Goal: Task Accomplishment & Management: Manage account settings

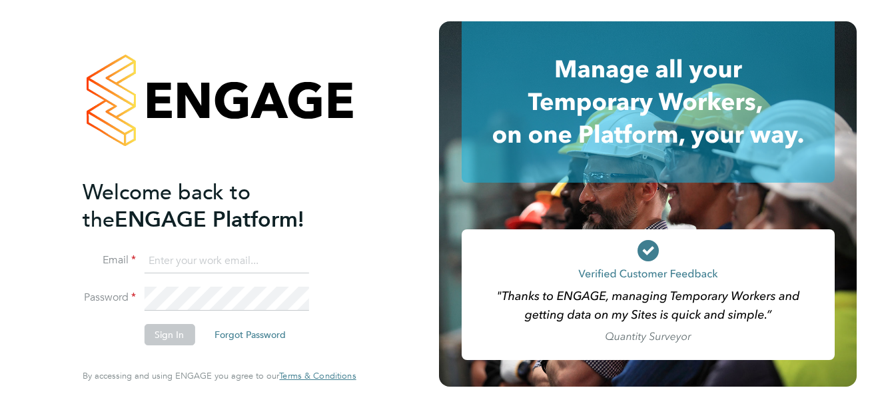
type input "support@sapphireorg.co.uk"
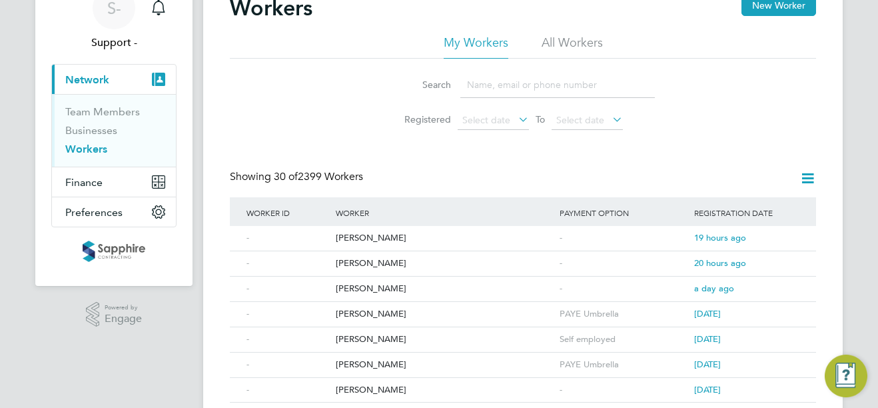
scroll to position [133, 0]
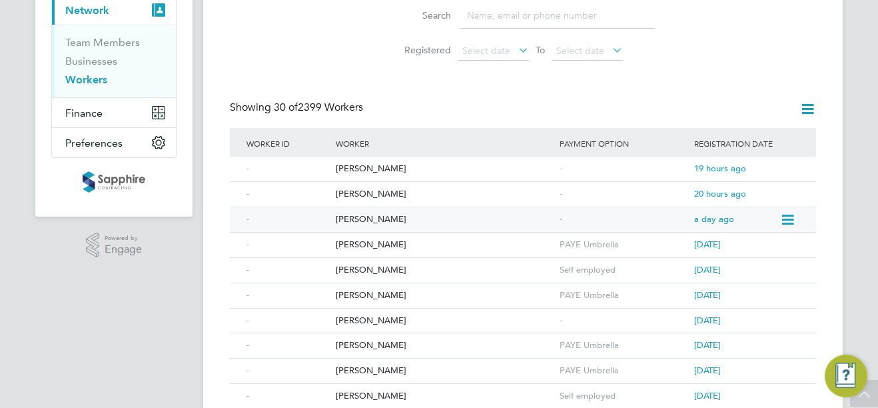
click at [352, 225] on div "[PERSON_NAME]" at bounding box center [445, 219] width 224 height 25
click at [474, 197] on div "[PERSON_NAME]" at bounding box center [445, 194] width 224 height 25
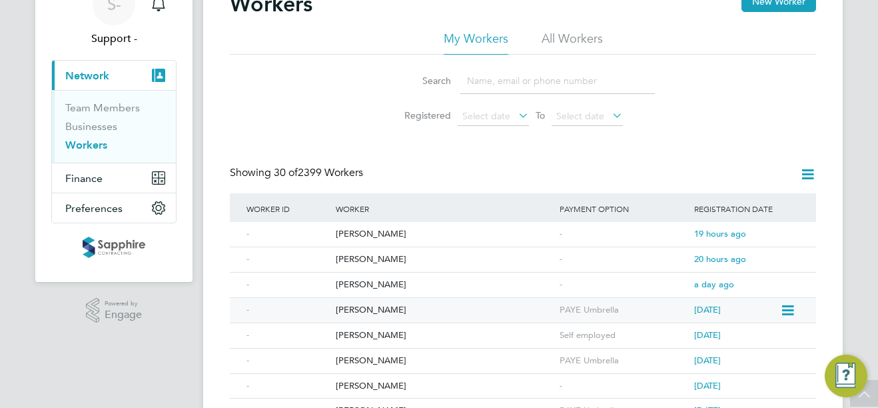
scroll to position [67, 0]
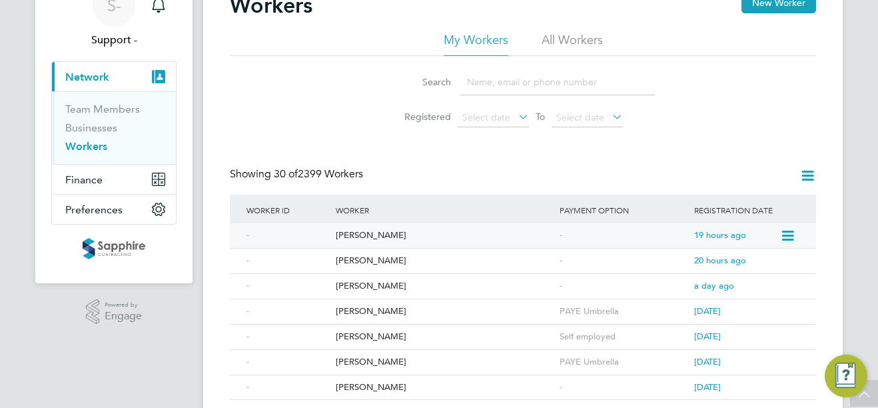
click at [386, 238] on div "[PERSON_NAME]" at bounding box center [445, 235] width 224 height 25
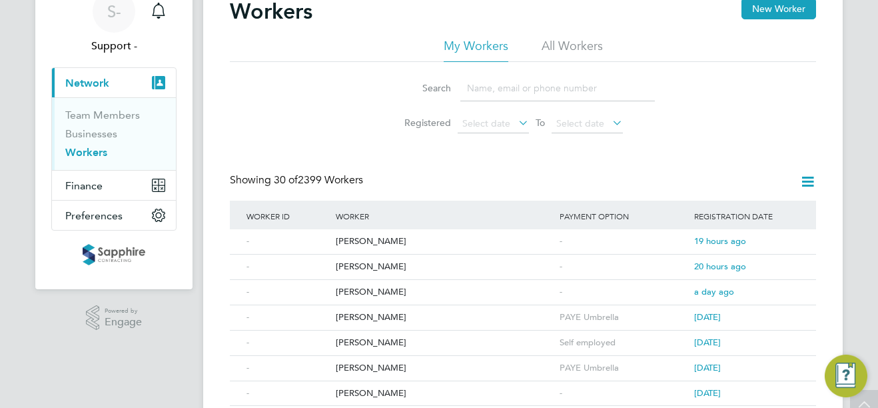
scroll to position [0, 0]
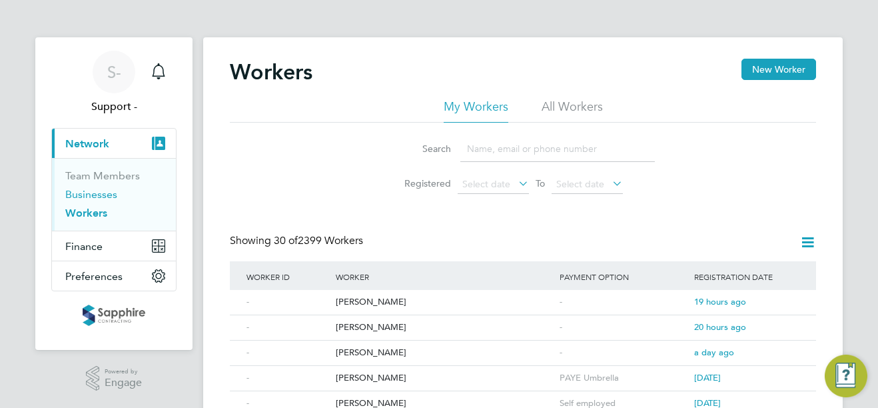
drag, startPoint x: 83, startPoint y: 197, endPoint x: 81, endPoint y: 211, distance: 14.2
click at [83, 197] on link "Businesses" at bounding box center [91, 194] width 52 height 13
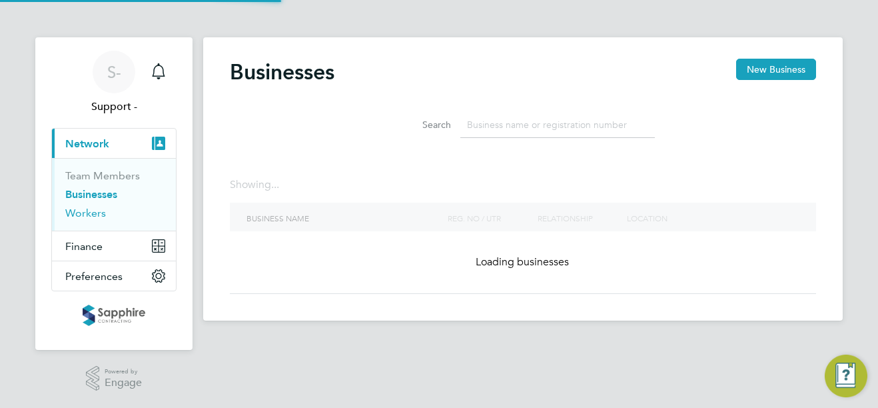
click at [81, 213] on link "Workers" at bounding box center [85, 213] width 41 height 13
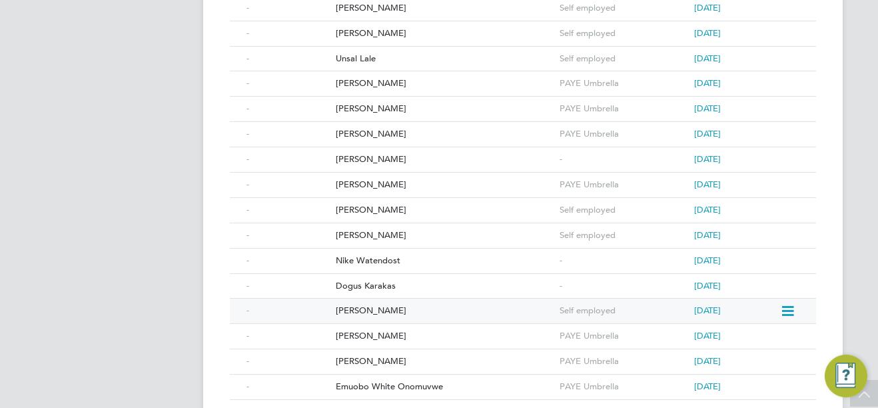
scroll to position [727, 0]
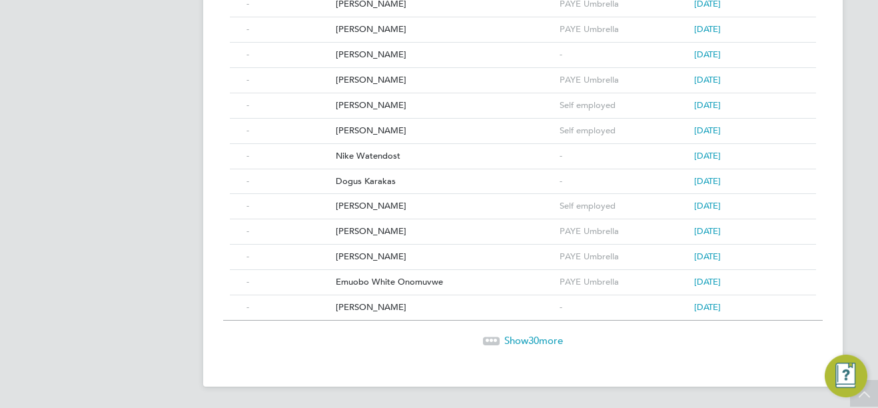
click at [542, 336] on span "Show 30 more" at bounding box center [533, 340] width 59 height 13
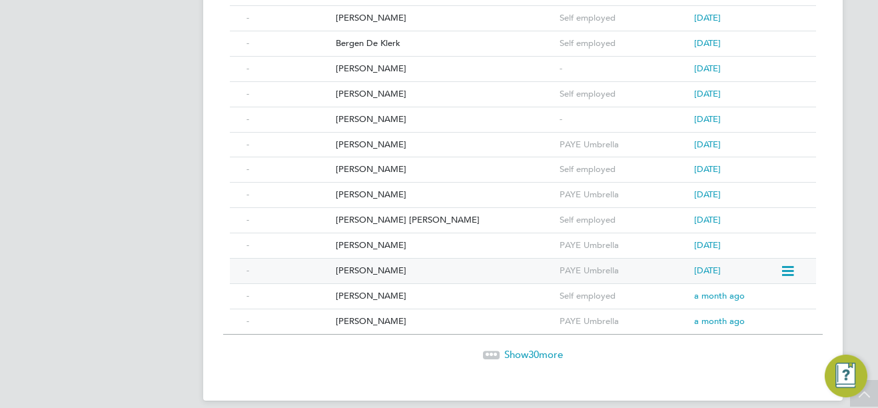
scroll to position [1485, 0]
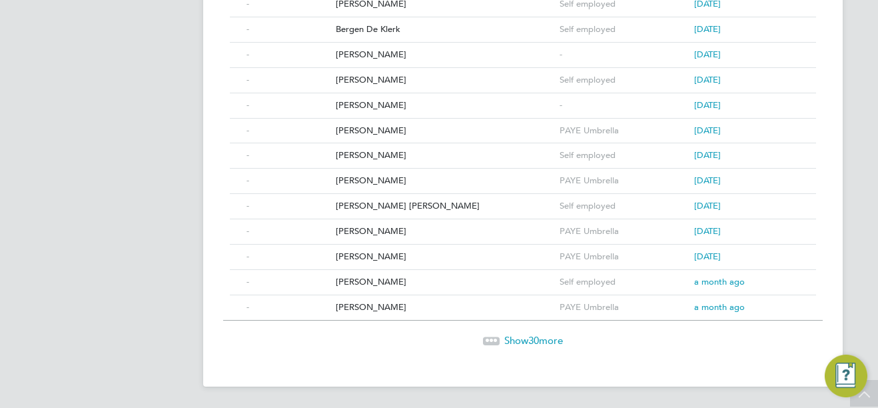
click at [543, 337] on span "Show 30 more" at bounding box center [533, 340] width 59 height 13
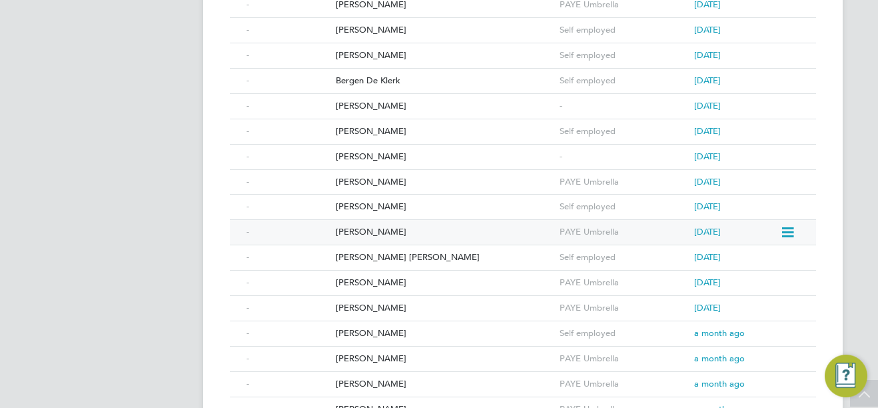
scroll to position [1418, 0]
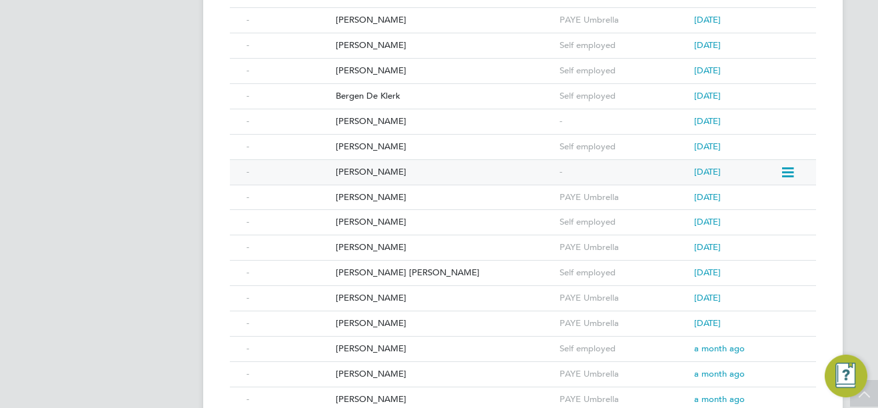
click at [594, 170] on div "-" at bounding box center [623, 172] width 135 height 25
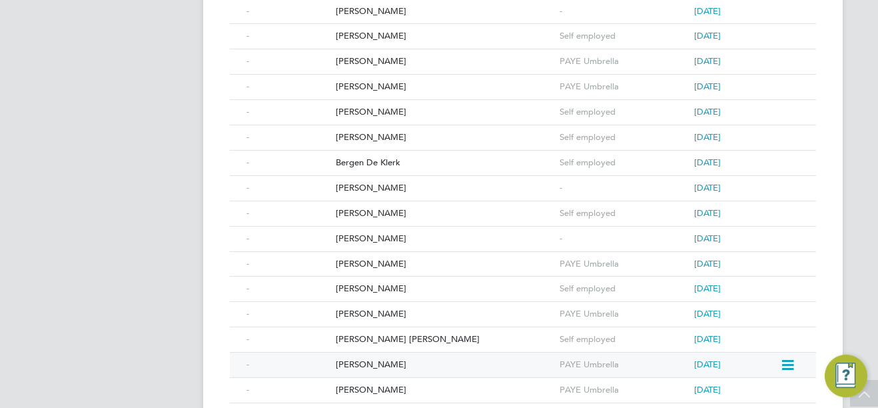
scroll to position [1285, 0]
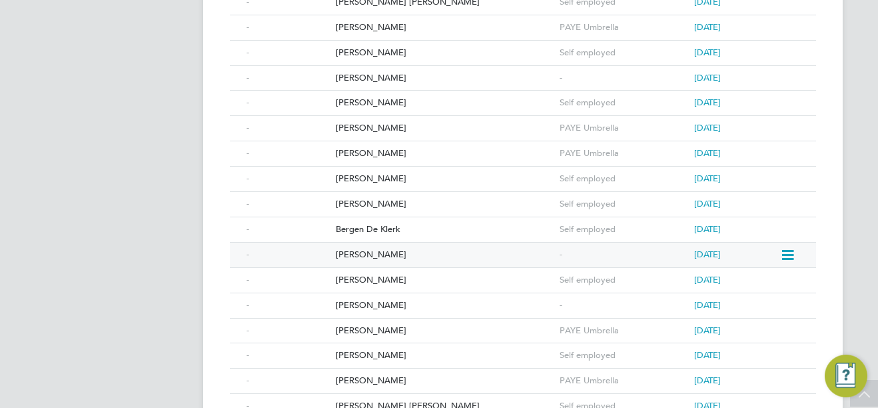
click at [554, 256] on div "Dylan Collins" at bounding box center [445, 255] width 224 height 25
click at [553, 82] on div "Elliott Hope" at bounding box center [445, 78] width 224 height 25
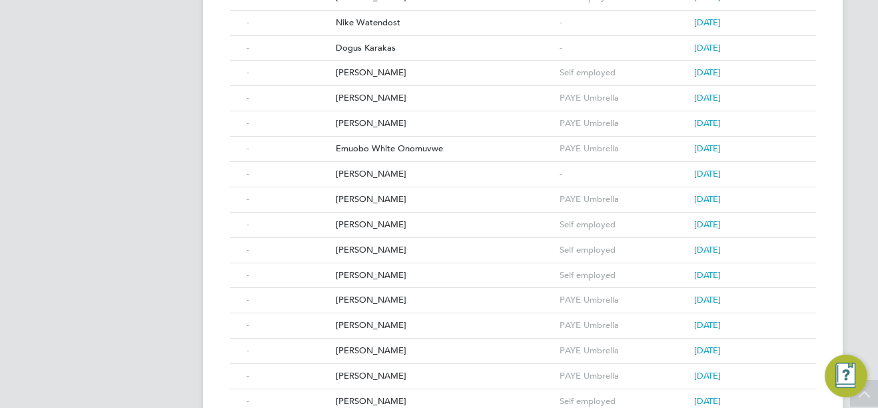
scroll to position [818, 0]
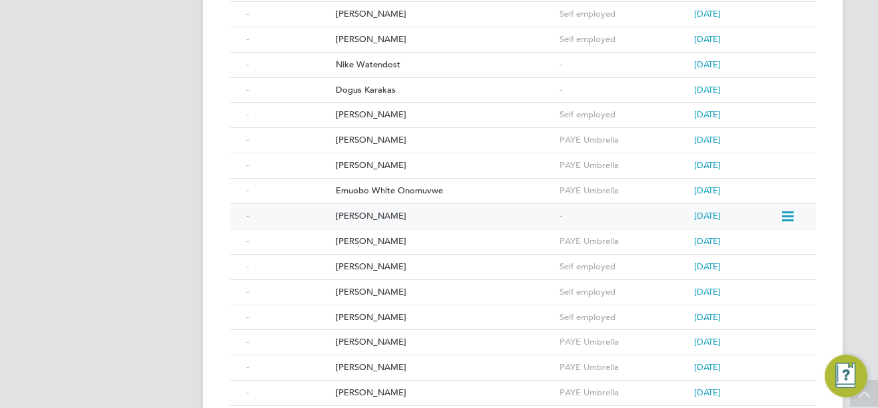
click at [583, 209] on div "-" at bounding box center [623, 216] width 135 height 25
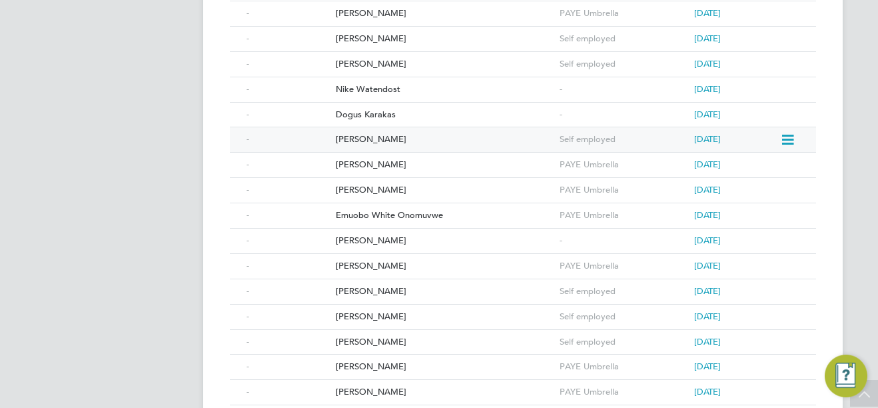
scroll to position [752, 0]
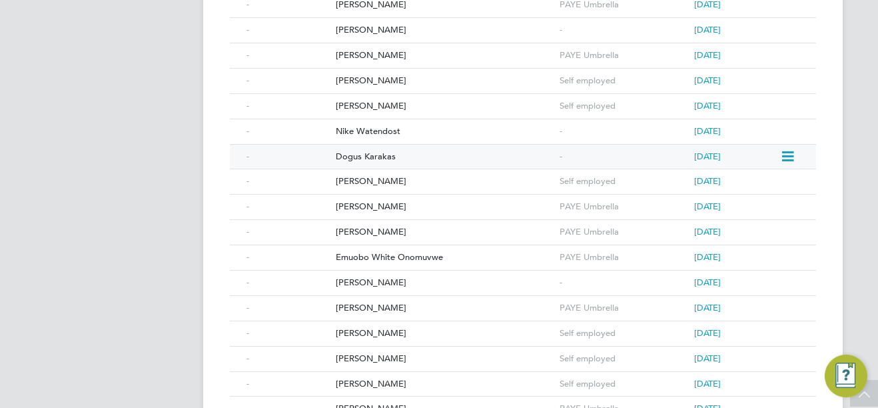
click at [382, 161] on div "Dogus Karakas" at bounding box center [445, 157] width 224 height 25
click at [371, 133] on div "Nike Watendost" at bounding box center [445, 131] width 224 height 25
click at [372, 29] on div "Matthew Dockery" at bounding box center [445, 30] width 224 height 25
click at [366, 155] on div "Dogus Karakas" at bounding box center [445, 157] width 224 height 25
click at [370, 125] on div "Nike Watendost" at bounding box center [445, 131] width 224 height 25
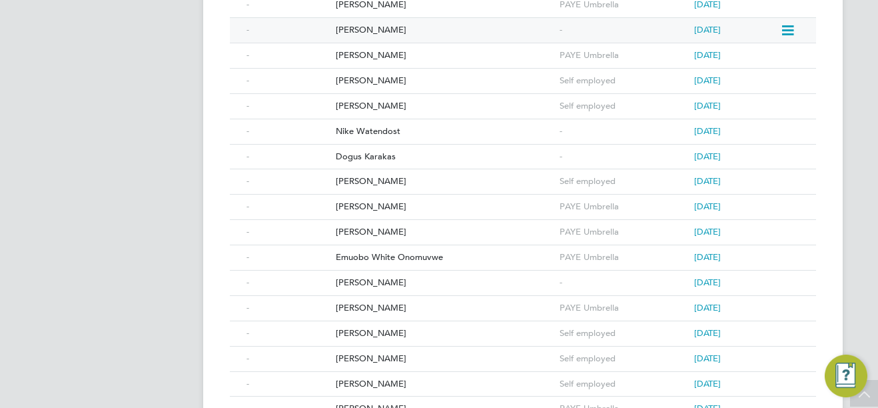
click at [368, 27] on div "Matthew Dockery" at bounding box center [445, 30] width 224 height 25
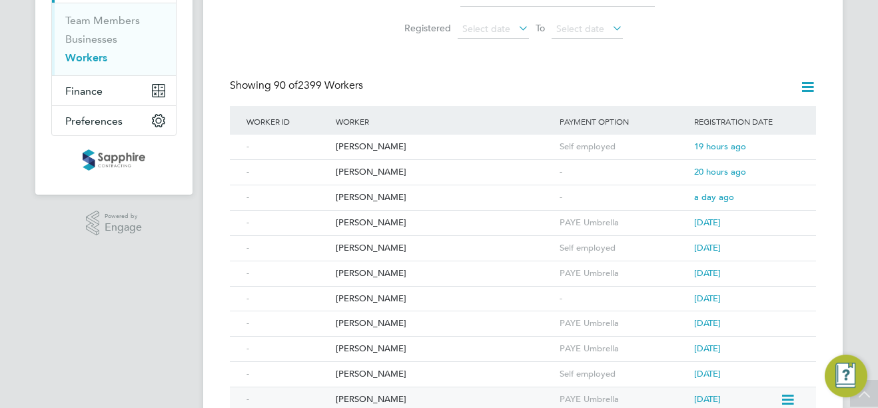
scroll to position [152, 0]
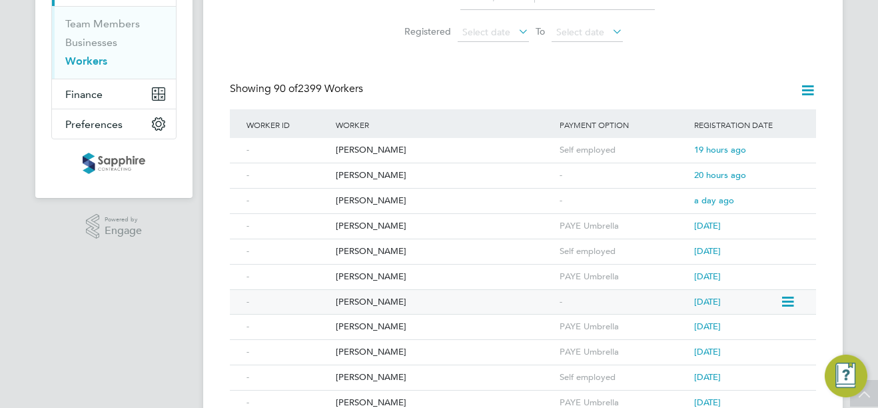
click at [582, 301] on div "-" at bounding box center [623, 302] width 135 height 25
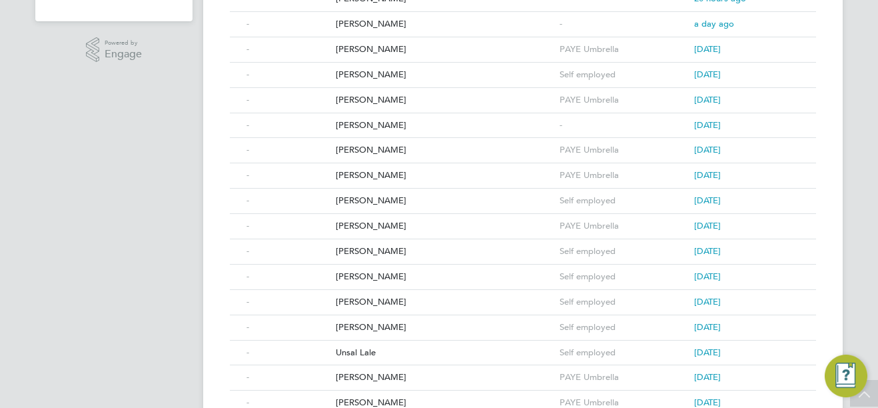
scroll to position [0, 0]
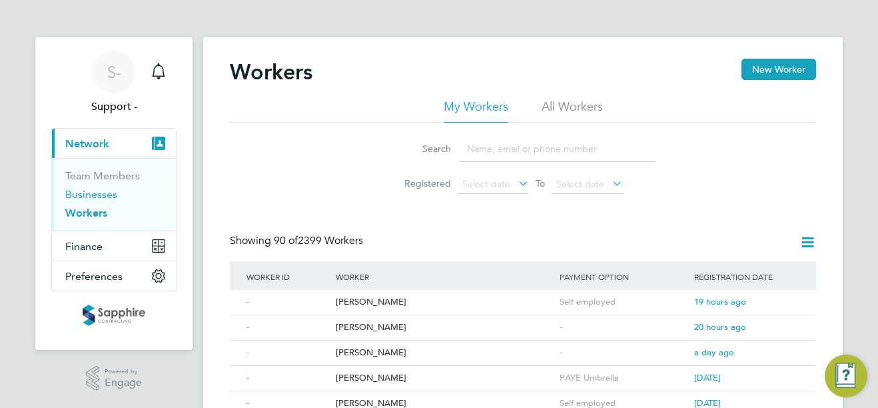
drag, startPoint x: 99, startPoint y: 196, endPoint x: 93, endPoint y: 205, distance: 10.5
click at [99, 196] on link "Businesses" at bounding box center [91, 194] width 52 height 13
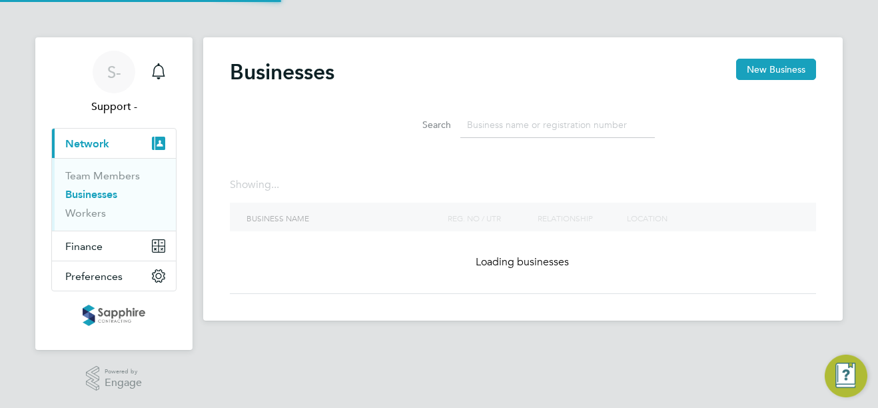
click at [80, 220] on ul "Team Members Businesses Workers" at bounding box center [114, 194] width 124 height 73
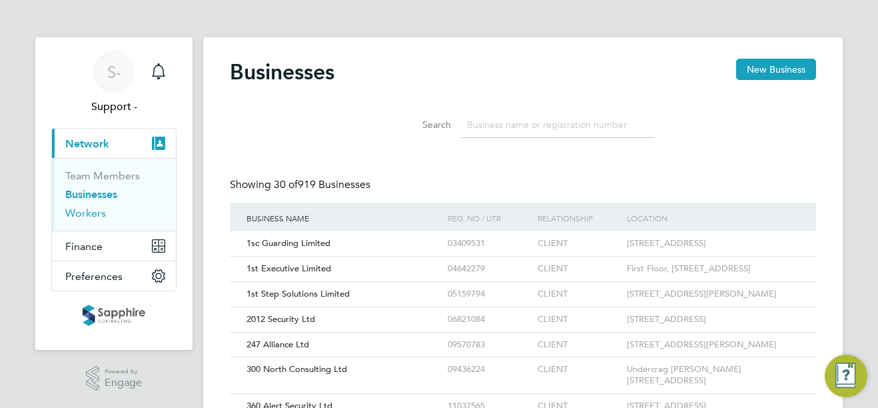
click at [90, 213] on link "Workers" at bounding box center [85, 213] width 41 height 13
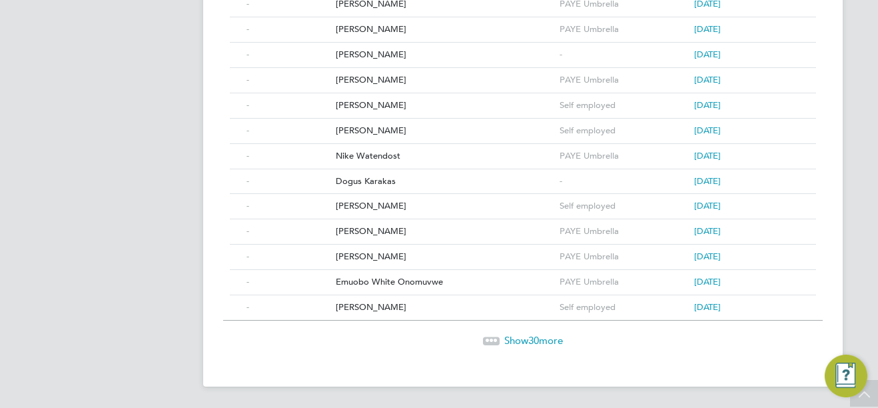
click at [550, 340] on span "Show 30 more" at bounding box center [533, 340] width 59 height 13
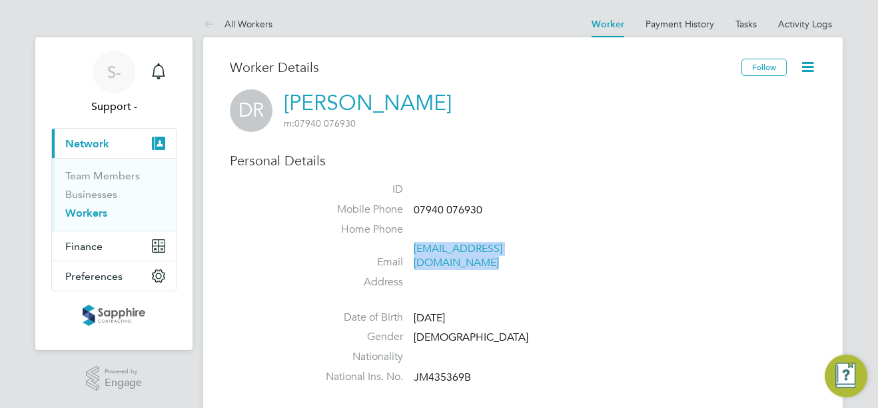
drag, startPoint x: 576, startPoint y: 247, endPoint x: 416, endPoint y: 256, distance: 159.5
click at [416, 256] on li "Email dionricketts4@vgcgroup.co.uk" at bounding box center [563, 258] width 506 height 33
copy link "dionricketts4@vgcgroup.co.uk"
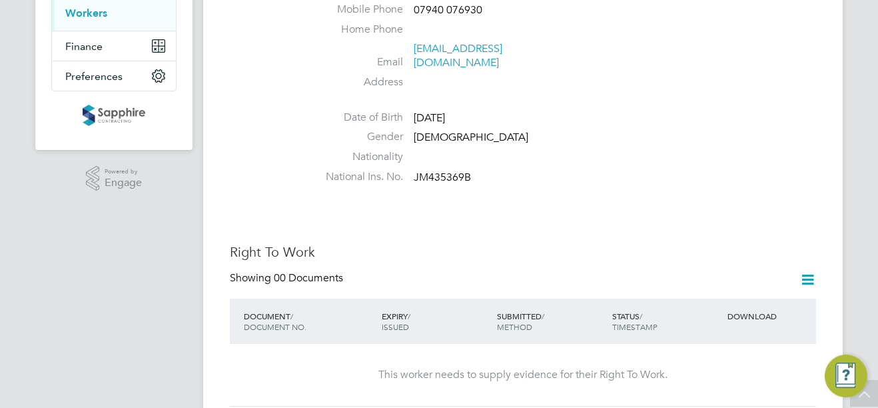
click at [448, 171] on span "JM435369B" at bounding box center [442, 177] width 57 height 13
copy span "JM435369B"
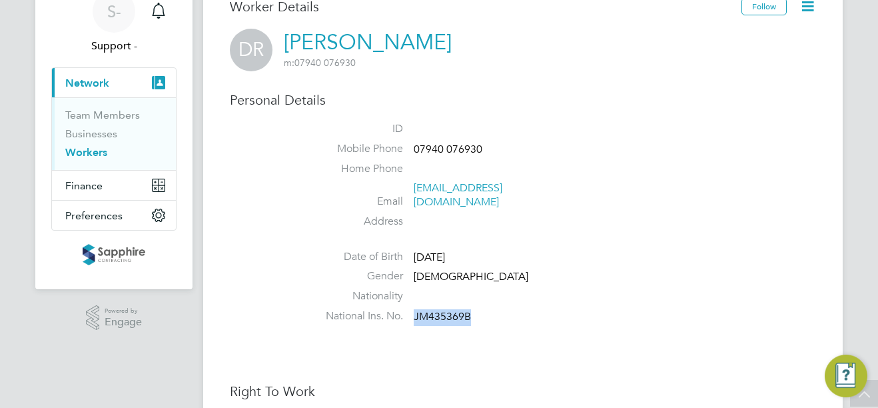
scroll to position [0, 0]
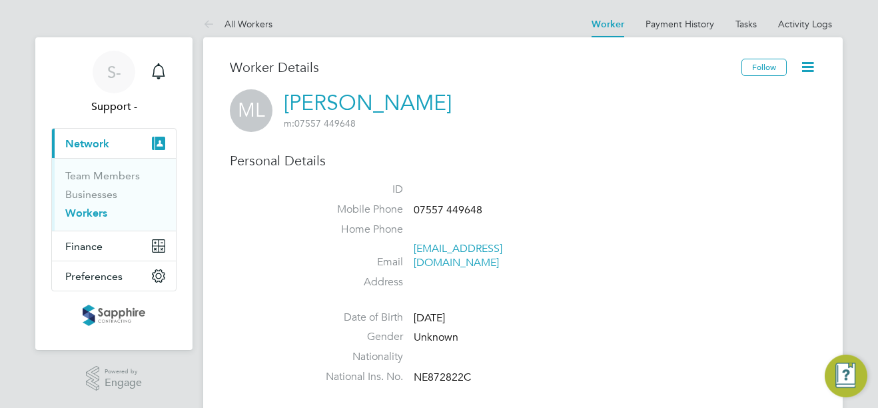
drag, startPoint x: 548, startPoint y: 251, endPoint x: 415, endPoint y: 261, distance: 133.6
click at [415, 261] on li "Email mledge@vgcgroup.co.uk" at bounding box center [563, 258] width 506 height 33
click at [442, 370] on span "NE872822C" at bounding box center [442, 376] width 57 height 13
copy span "NE872822C"
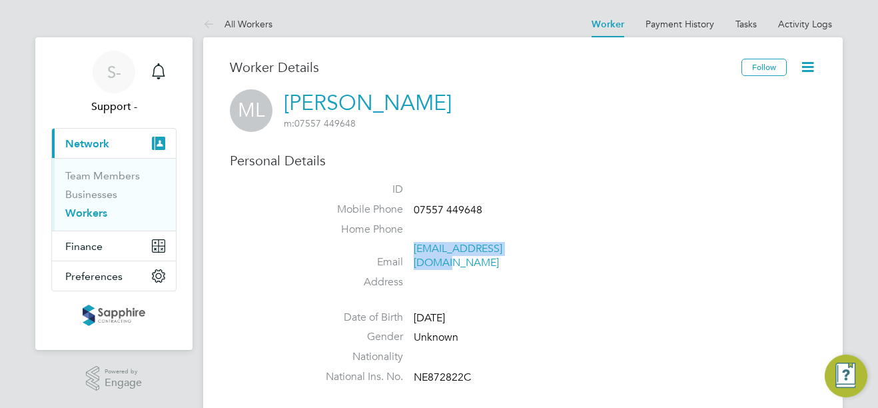
drag, startPoint x: 546, startPoint y: 250, endPoint x: 414, endPoint y: 255, distance: 132.0
click at [414, 255] on li "Email mledge@vgcgroup.co.uk" at bounding box center [563, 258] width 506 height 33
copy link "mledge@vgcgroup.co.uk"
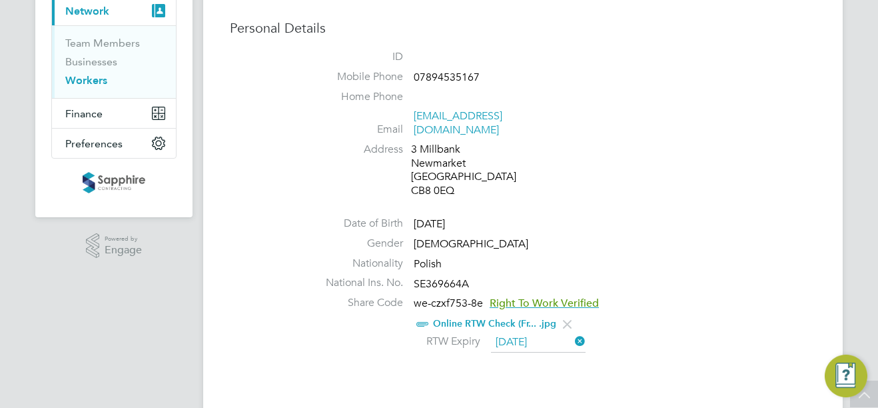
scroll to position [133, 0]
click at [438, 277] on span "SE369664A" at bounding box center [441, 283] width 55 height 13
copy span "SE369664A"
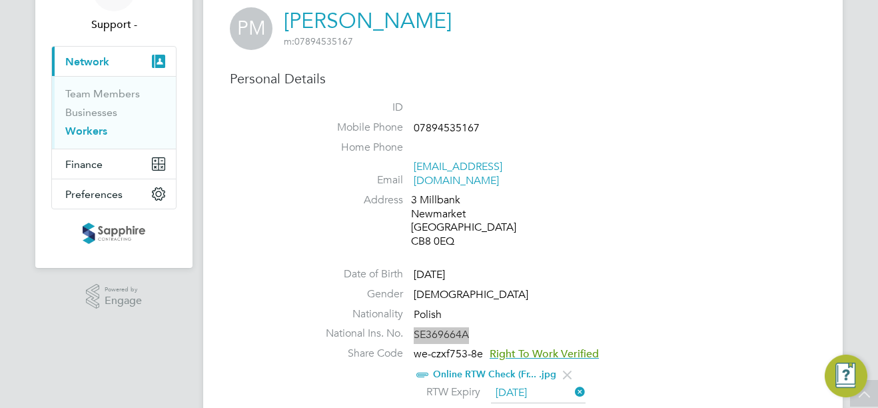
scroll to position [67, 0]
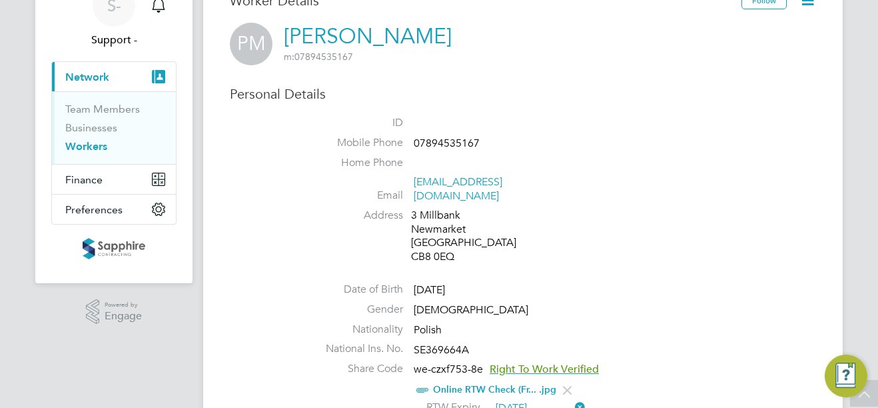
click at [450, 140] on span "07894535167" at bounding box center [447, 143] width 66 height 13
copy span "07894535167"
drag, startPoint x: 536, startPoint y: 183, endPoint x: 414, endPoint y: 188, distance: 122.7
click at [414, 188] on span "dexter.bull@yahoo.co.uk" at bounding box center [477, 189] width 127 height 28
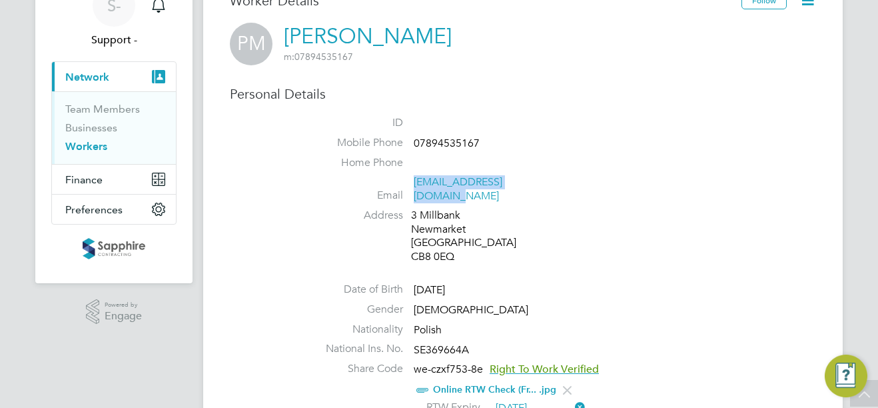
copy link "dexter.bull@yahoo.co.uk"
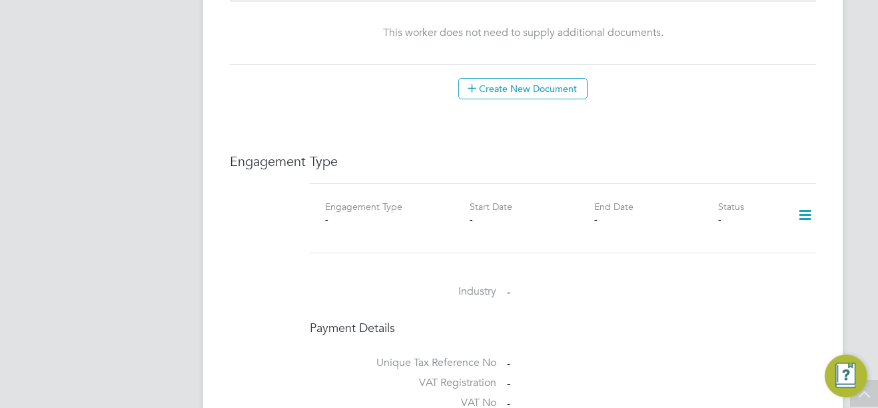
scroll to position [866, 0]
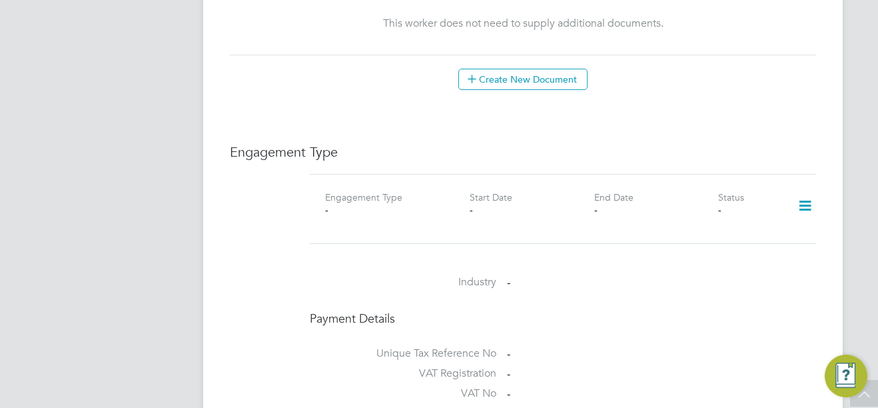
click at [806, 191] on icon at bounding box center [805, 206] width 23 height 31
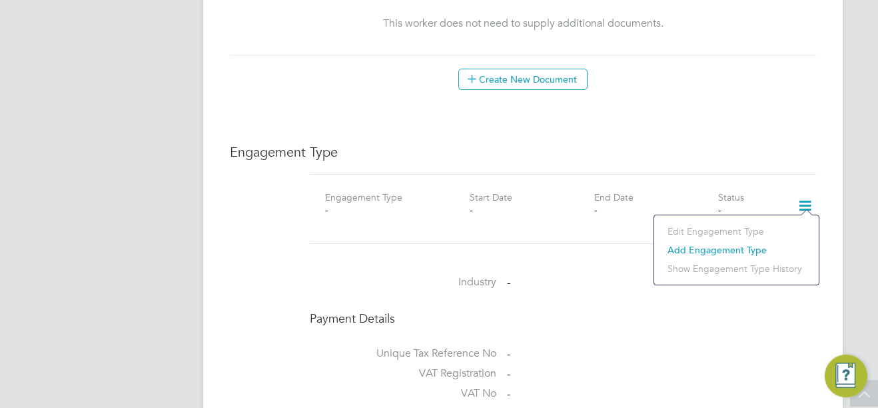
click at [727, 242] on li "Add Engagement Type" at bounding box center [736, 250] width 151 height 19
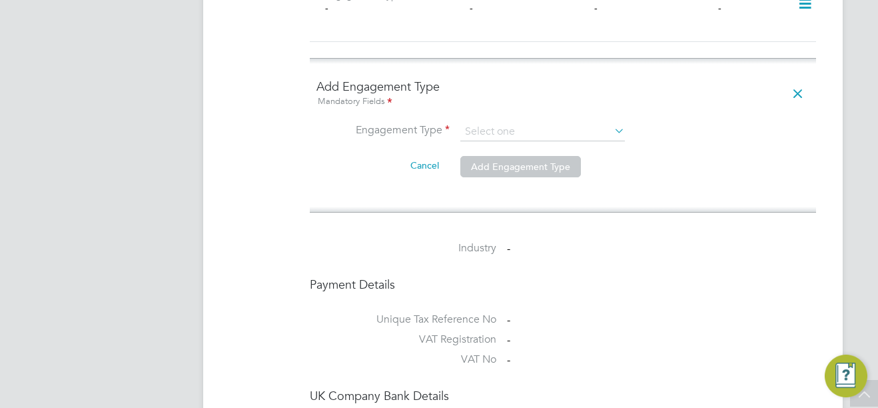
scroll to position [1000, 0]
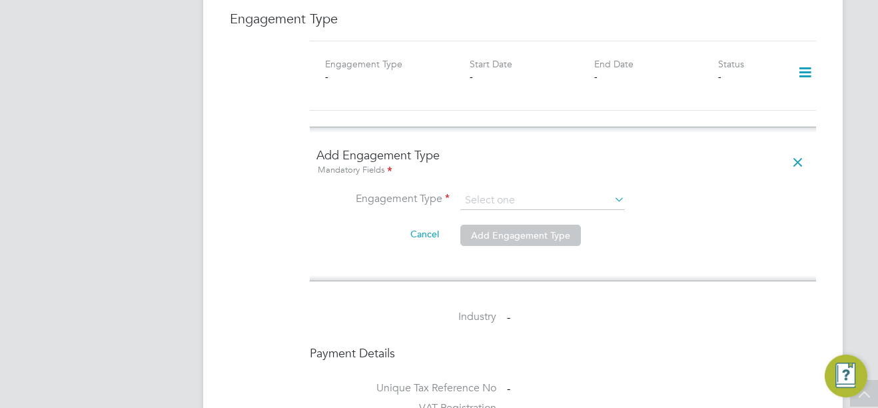
click at [612, 190] on icon at bounding box center [612, 199] width 0 height 19
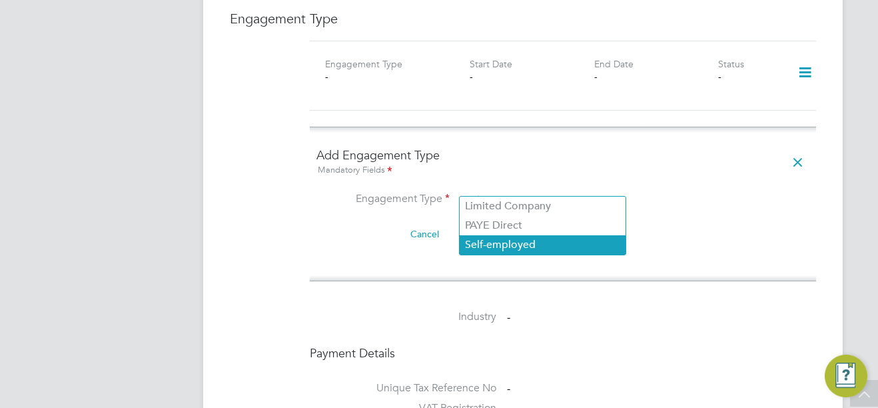
click at [586, 239] on li "Self-employed" at bounding box center [543, 244] width 166 height 19
type input "Self-employed"
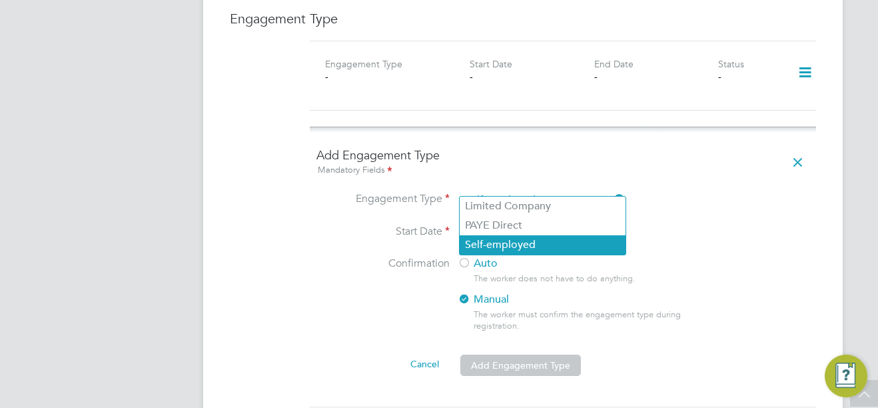
click at [494, 240] on li "Self-employed" at bounding box center [543, 244] width 166 height 19
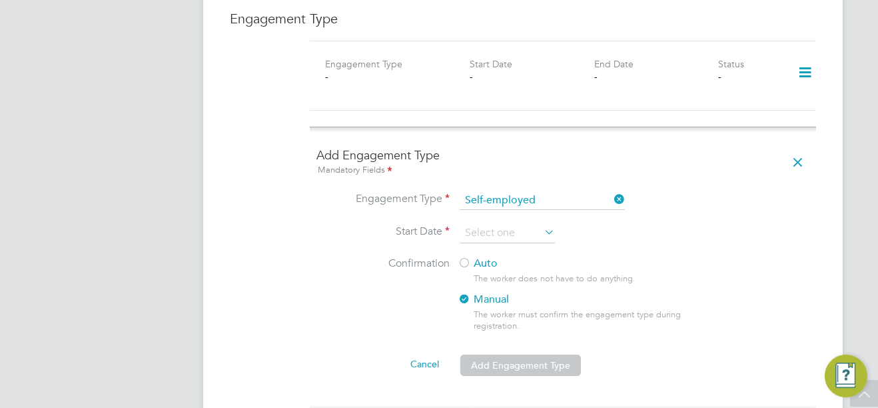
click at [857, 201] on div "S- Support - Notifications Applications: Current page: Network Team Members Bus…" at bounding box center [439, 29] width 878 height 2058
click at [498, 223] on input at bounding box center [507, 233] width 95 height 20
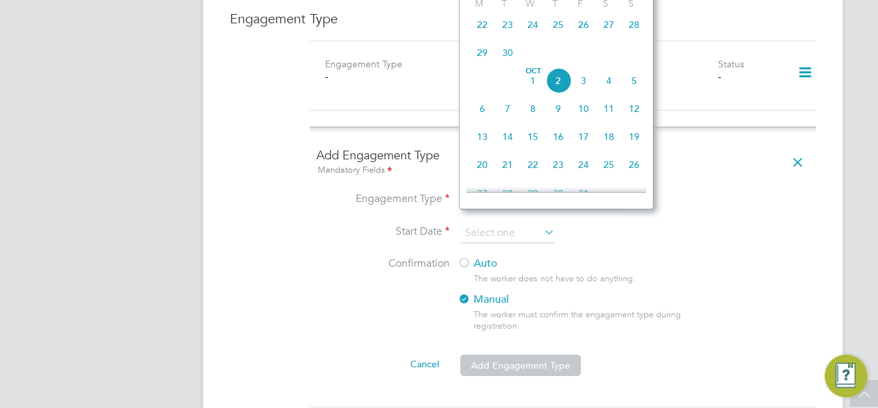
click at [557, 31] on span "25" at bounding box center [558, 24] width 25 height 25
type input "25 Sep 2025"
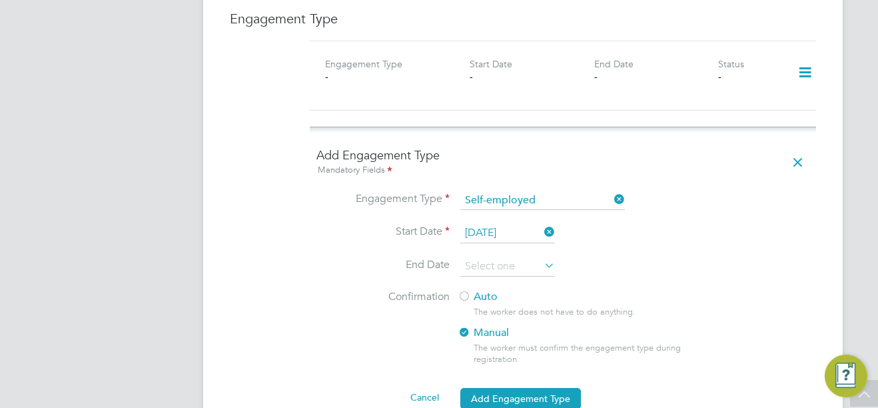
click at [476, 290] on label "Auto" at bounding box center [578, 297] width 240 height 14
click at [859, 185] on div "S- Support - Notifications Applications: Current page: Network Team Members Bus…" at bounding box center [439, 45] width 878 height 2091
click at [571, 388] on button "Add Engagement Type" at bounding box center [520, 398] width 121 height 21
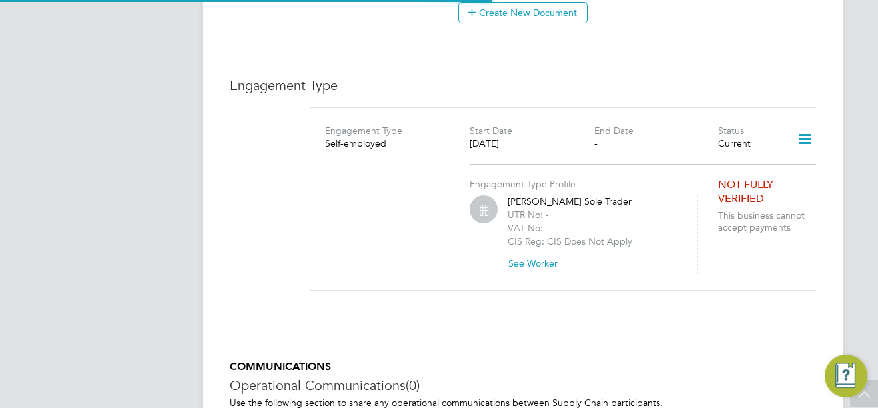
scroll to position [800, 0]
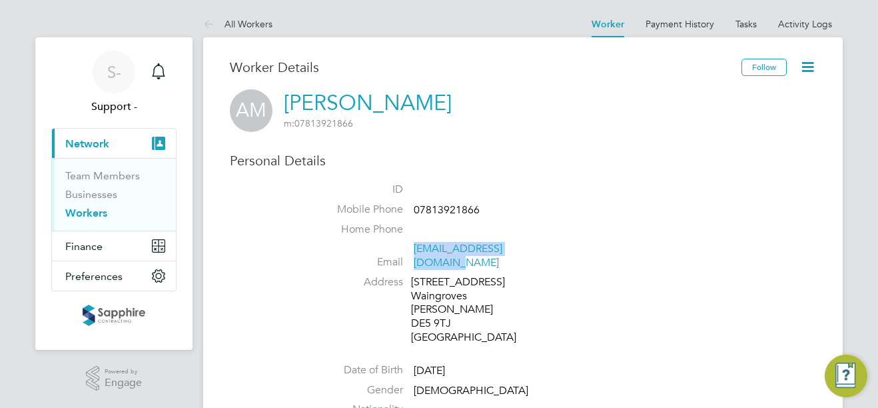
drag, startPoint x: 533, startPoint y: 252, endPoint x: 413, endPoint y: 252, distance: 119.9
click at [413, 252] on li "Email [EMAIL_ADDRESS][DOMAIN_NAME]" at bounding box center [563, 258] width 506 height 33
copy link "[EMAIL_ADDRESS][DOMAIN_NAME]"
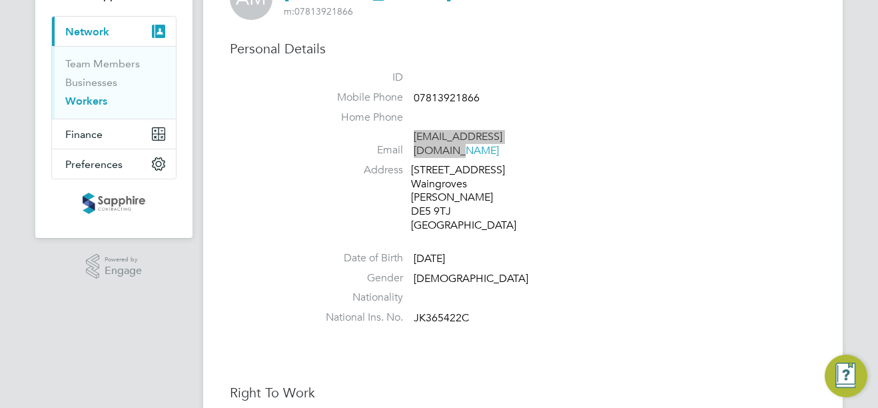
scroll to position [133, 0]
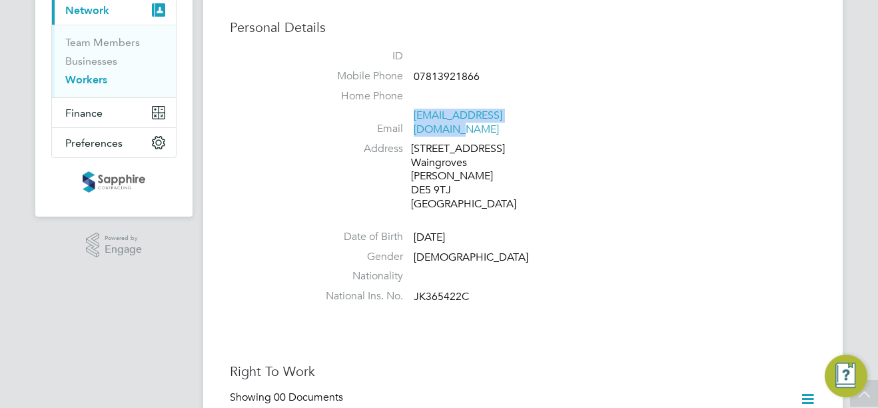
click at [449, 290] on span "JK365422C" at bounding box center [441, 296] width 55 height 13
copy span "JK365422C"
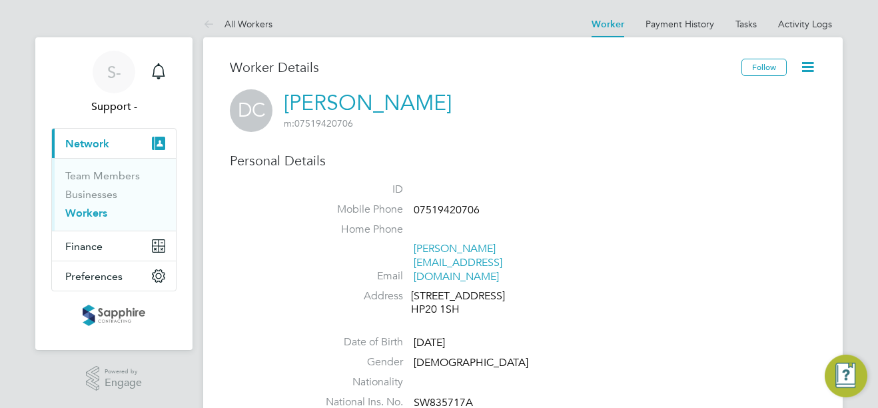
click at [438, 205] on span "07519420706" at bounding box center [447, 209] width 66 height 13
click at [436, 396] on span "SW835717A" at bounding box center [443, 402] width 59 height 13
copy span "SW835717A"
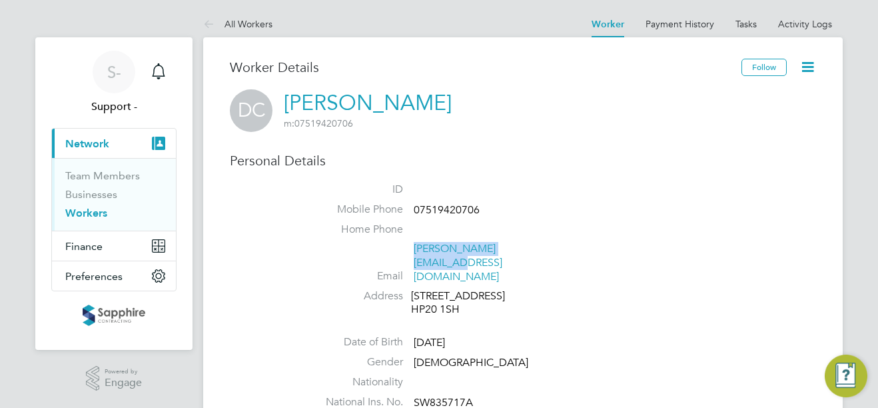
drag, startPoint x: 535, startPoint y: 247, endPoint x: 415, endPoint y: 256, distance: 120.3
click at [415, 256] on span "dylan.e.c.88@gmail.com" at bounding box center [477, 262] width 127 height 41
copy link "dylan.e.c.88@gmail.com"
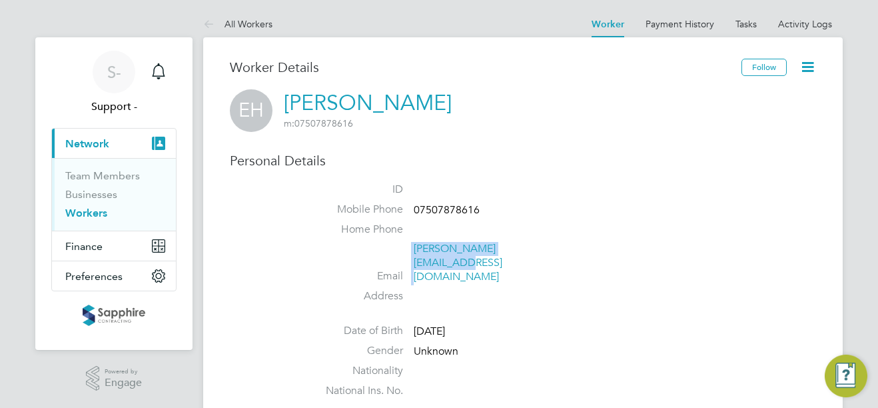
drag, startPoint x: 522, startPoint y: 254, endPoint x: 412, endPoint y: 257, distance: 110.0
click at [412, 257] on li "Email [PERSON_NAME][EMAIL_ADDRESS][DOMAIN_NAME]" at bounding box center [563, 265] width 506 height 47
click at [413, 257] on li "Email [PERSON_NAME][EMAIL_ADDRESS][DOMAIN_NAME]" at bounding box center [563, 265] width 506 height 47
copy li "[PERSON_NAME][EMAIL_ADDRESS][DOMAIN_NAME]"
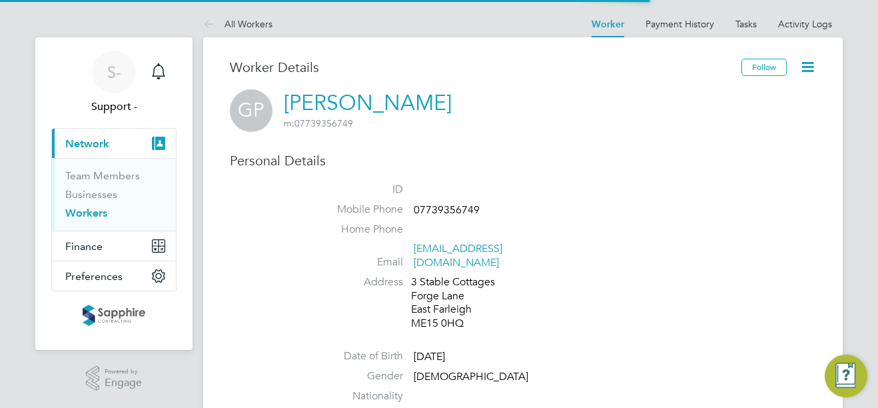
scroll to position [67, 0]
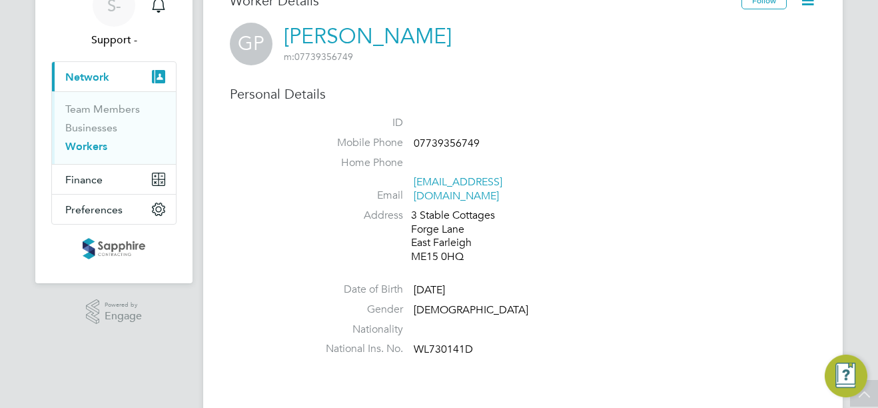
click at [440, 343] on span "WL730141D" at bounding box center [443, 349] width 59 height 13
copy span "WL730141D"
drag, startPoint x: 568, startPoint y: 179, endPoint x: 413, endPoint y: 185, distance: 155.4
click at [413, 185] on li "Email graham_paula@btinternet.com" at bounding box center [563, 191] width 506 height 33
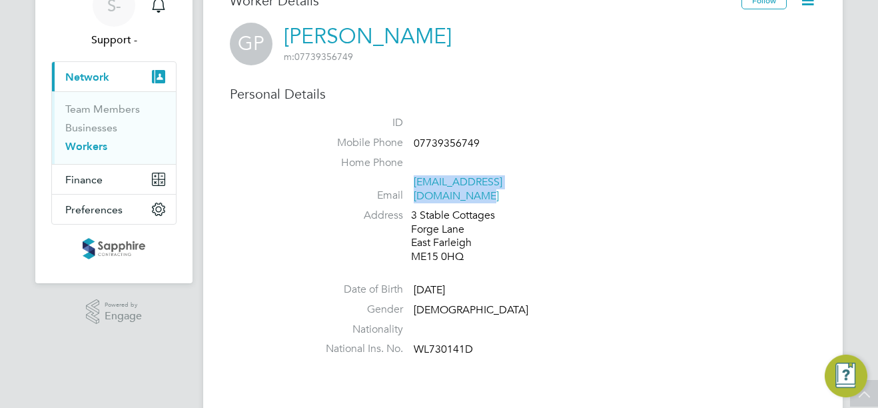
copy link "graham_paula@btinternet.com"
click at [442, 143] on span "07739356749" at bounding box center [447, 143] width 66 height 13
copy span "07739356749"
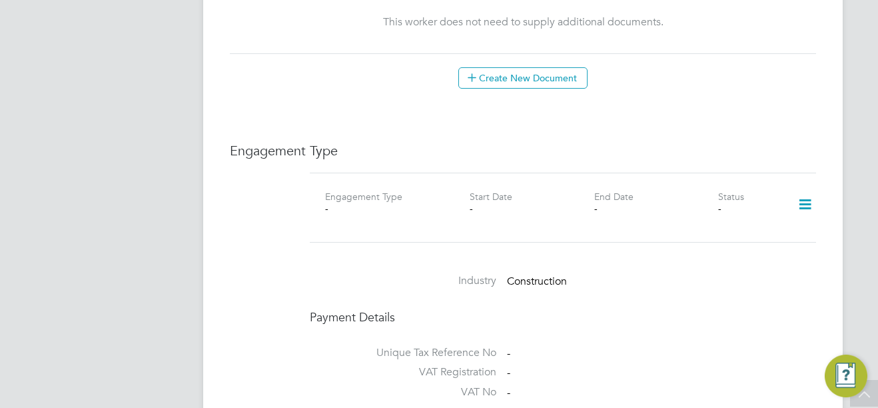
scroll to position [800, 0]
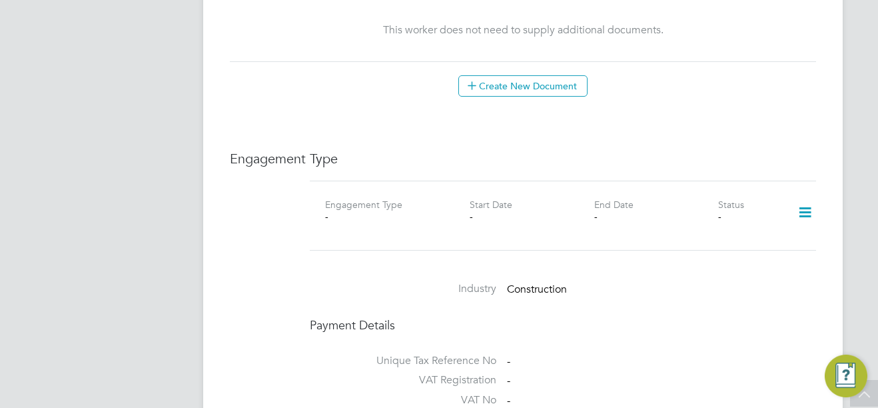
click at [808, 197] on icon at bounding box center [805, 212] width 23 height 31
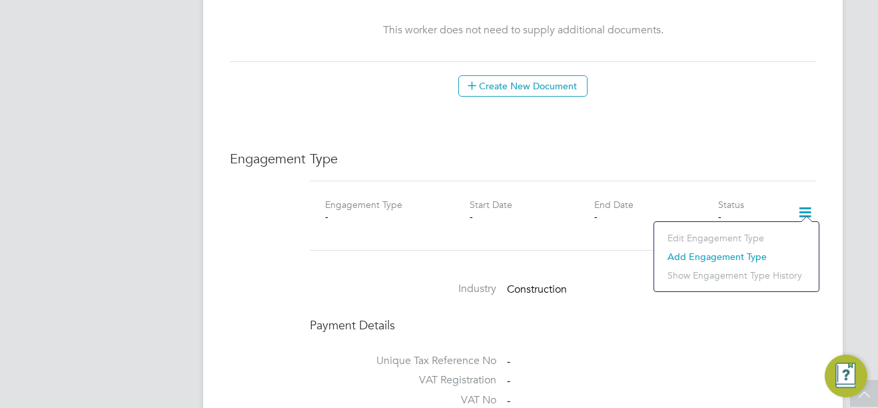
click at [734, 261] on li "Add Engagement Type" at bounding box center [736, 256] width 151 height 19
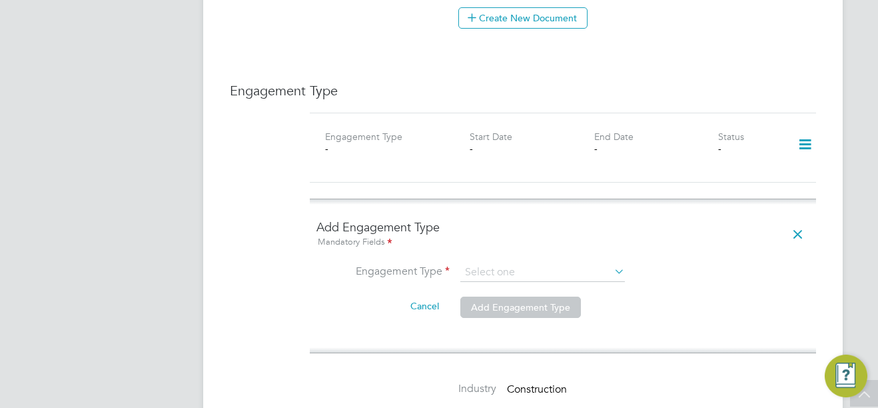
scroll to position [933, 0]
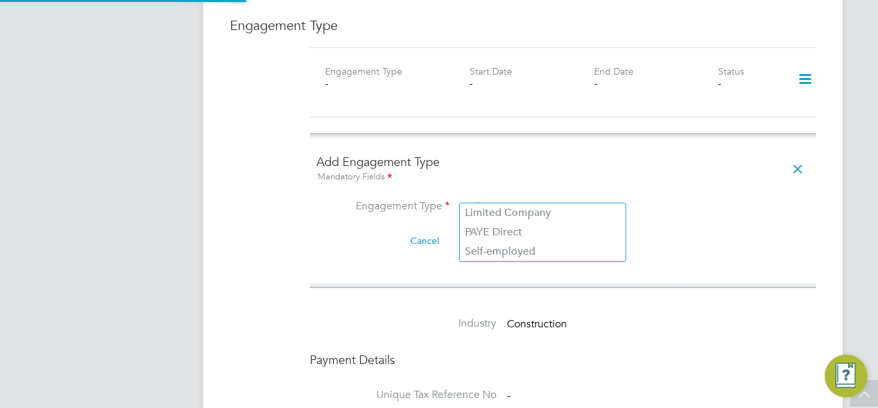
click at [576, 198] on input at bounding box center [542, 207] width 165 height 19
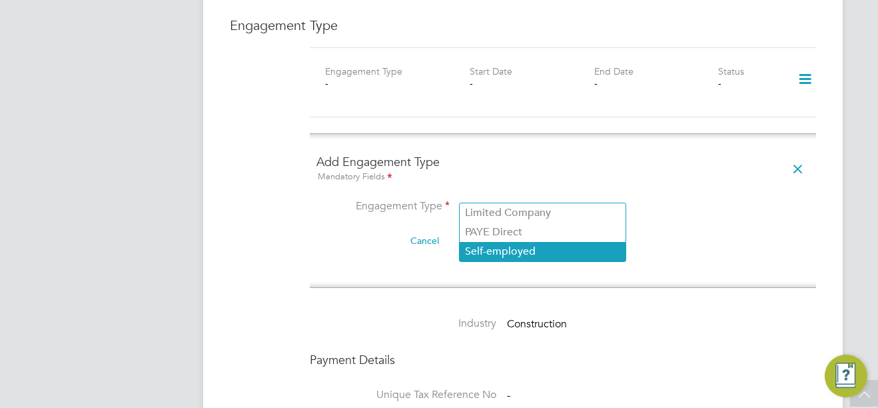
click at [566, 248] on li "Self-employed" at bounding box center [543, 251] width 166 height 19
type input "Self-employed"
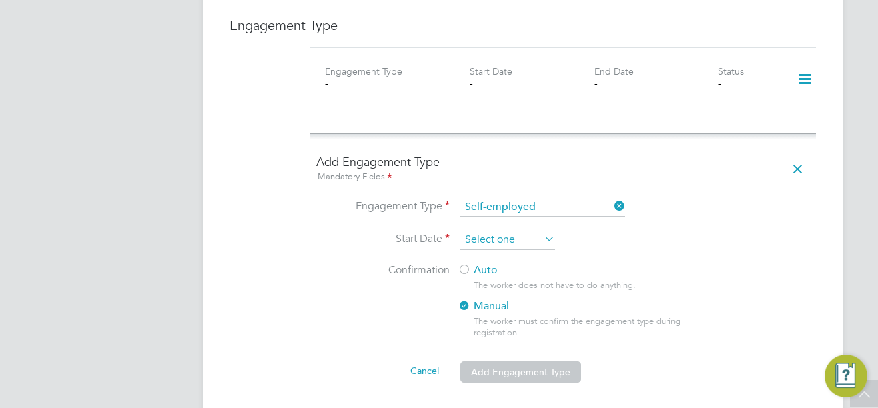
click at [495, 230] on input at bounding box center [507, 240] width 95 height 20
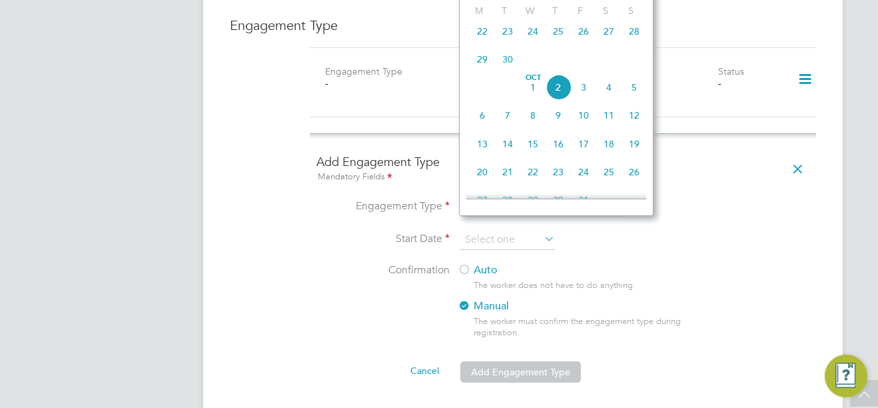
click at [554, 44] on span "25" at bounding box center [558, 31] width 25 height 25
type input "[DATE]"
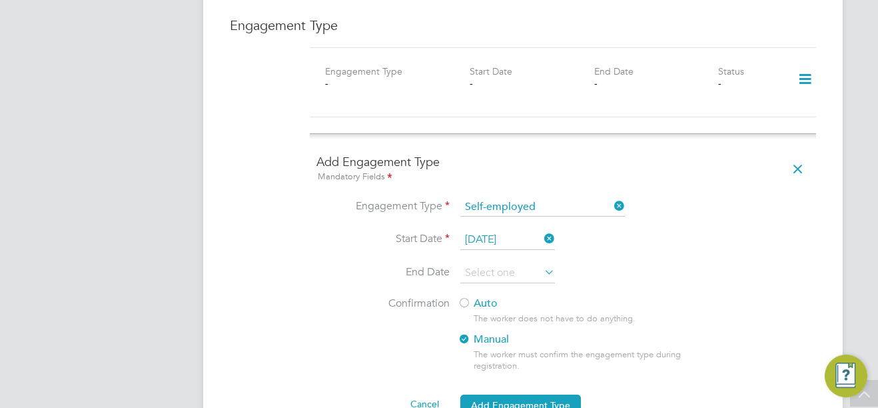
click at [472, 297] on label "Auto" at bounding box center [578, 304] width 240 height 14
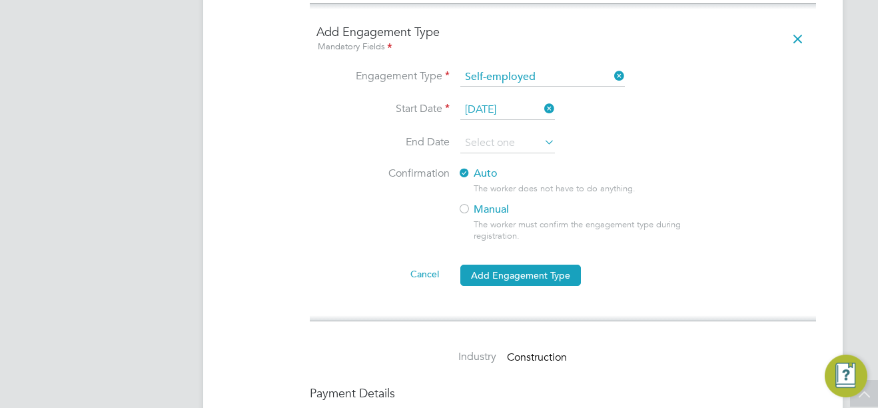
scroll to position [1066, 0]
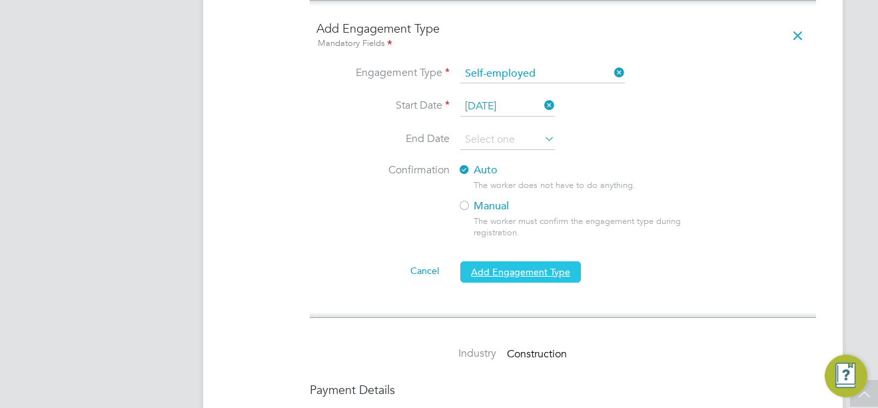
click at [540, 262] on button "Add Engagement Type" at bounding box center [520, 271] width 121 height 21
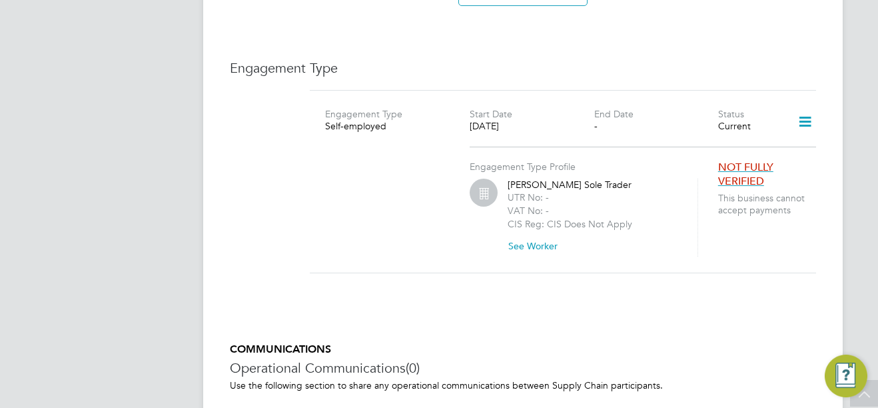
scroll to position [866, 0]
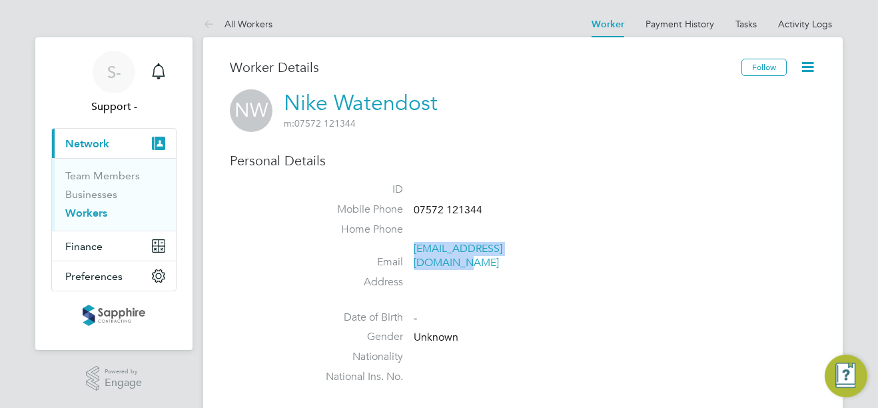
drag, startPoint x: 559, startPoint y: 245, endPoint x: 414, endPoint y: 255, distance: 145.6
click at [414, 255] on li "Email [EMAIL_ADDRESS][DOMAIN_NAME]" at bounding box center [563, 258] width 506 height 33
copy link "[EMAIL_ADDRESS][DOMAIN_NAME]"
click at [436, 209] on span "07572 121344" at bounding box center [448, 209] width 69 height 13
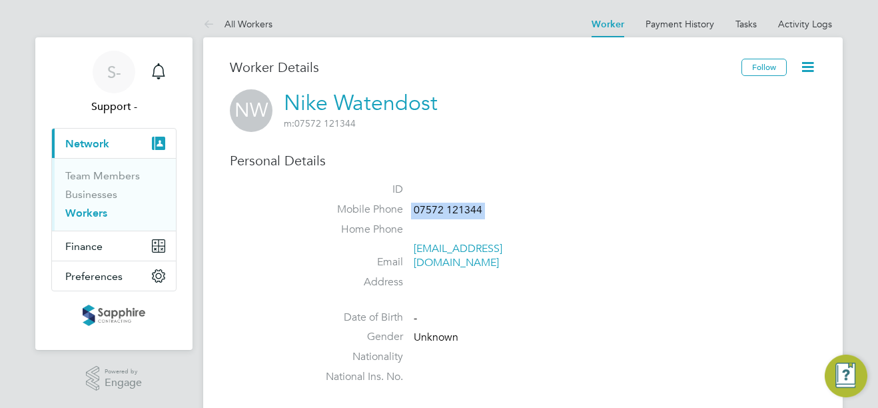
click at [436, 209] on span "07572 121344" at bounding box center [448, 209] width 69 height 13
copy ul "[PHONE_NUMBER] Home Phone Email"
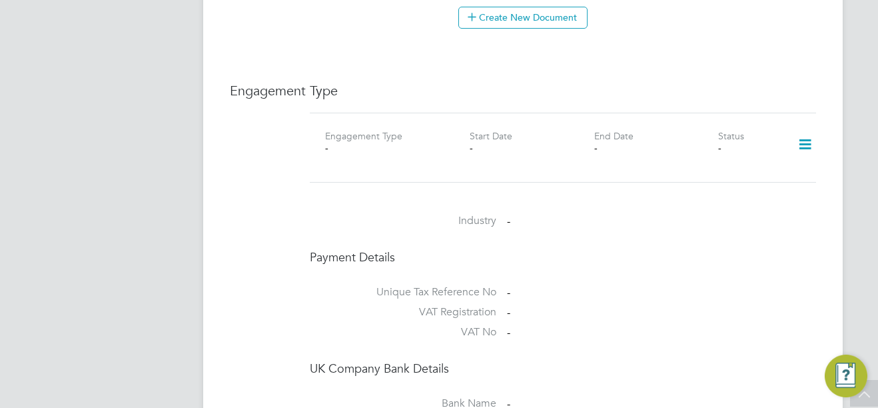
scroll to position [800, 0]
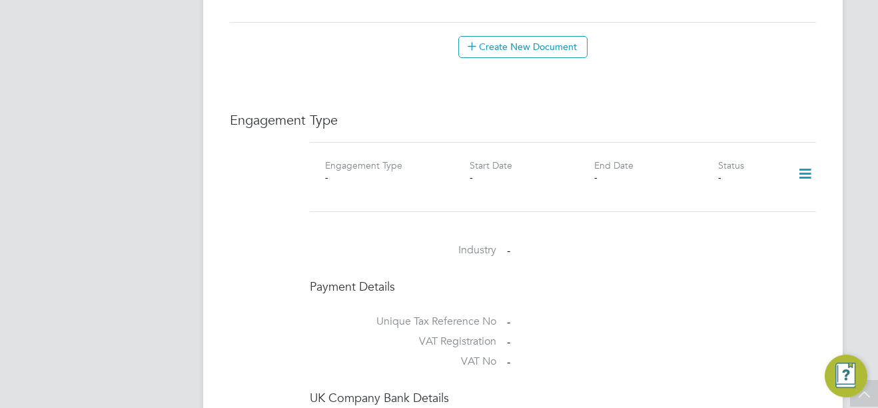
click at [804, 159] on icon at bounding box center [805, 174] width 23 height 31
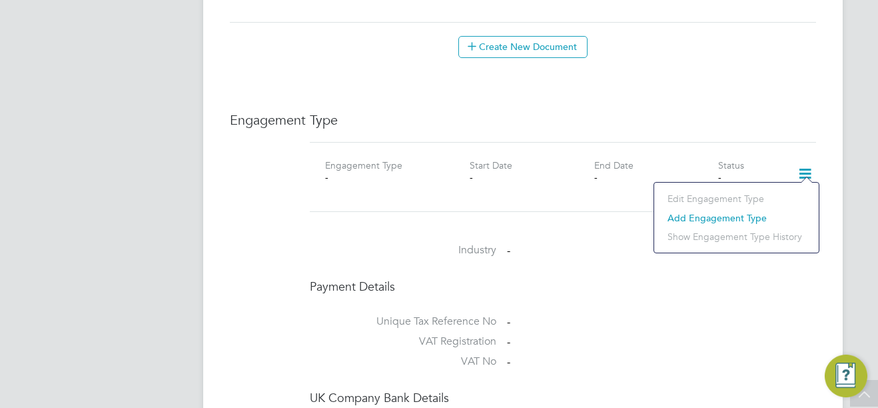
click at [710, 219] on li "Add Engagement Type" at bounding box center [736, 218] width 151 height 19
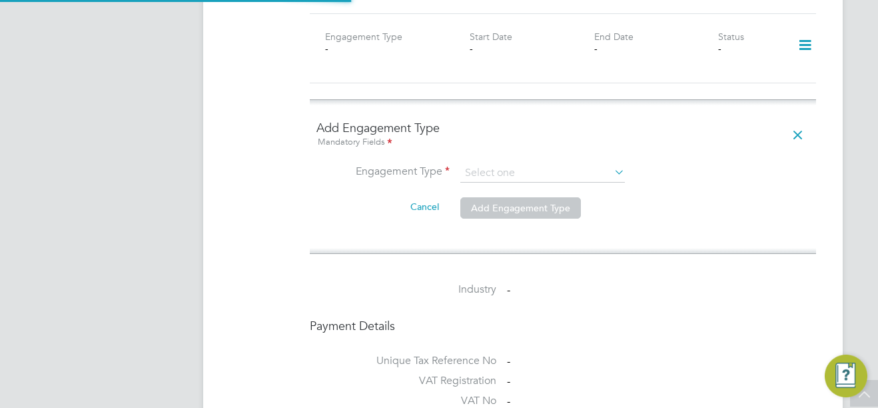
scroll to position [933, 0]
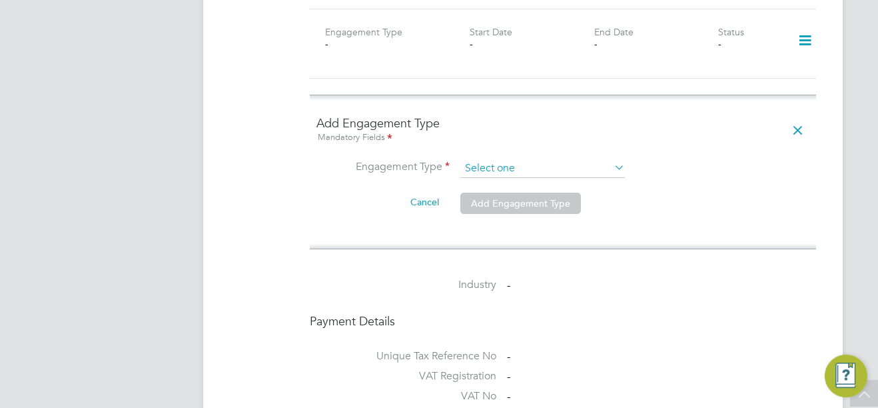
click at [573, 159] on input at bounding box center [542, 168] width 165 height 19
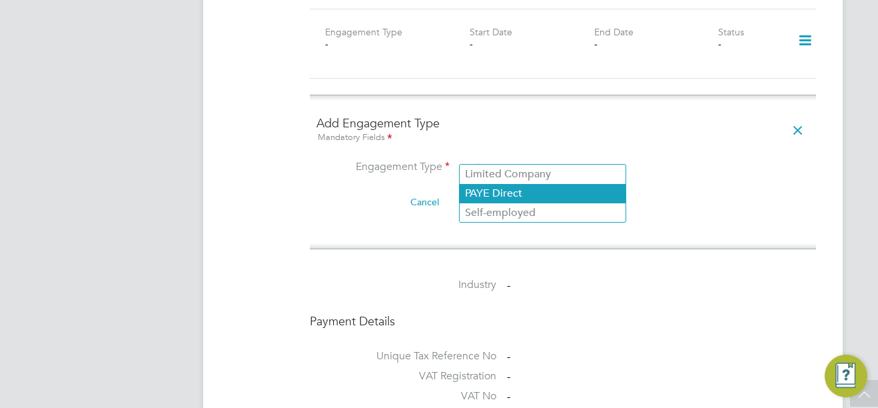
click at [509, 197] on li "PAYE Direct" at bounding box center [543, 193] width 166 height 19
type input "PAYE Direct"
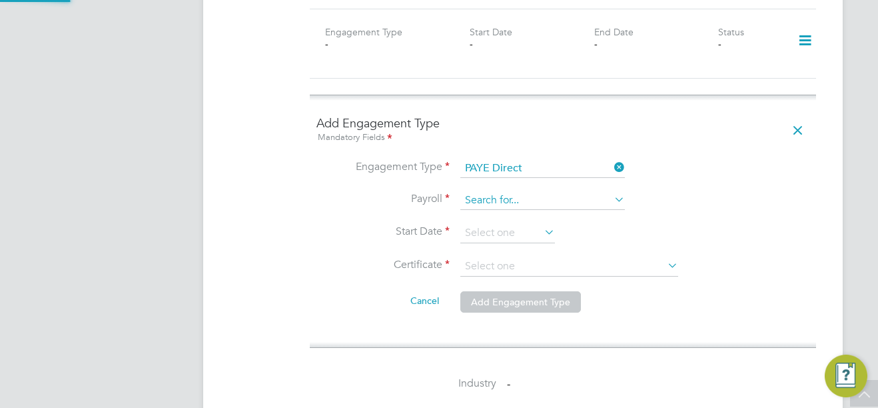
click at [528, 191] on input at bounding box center [542, 200] width 165 height 19
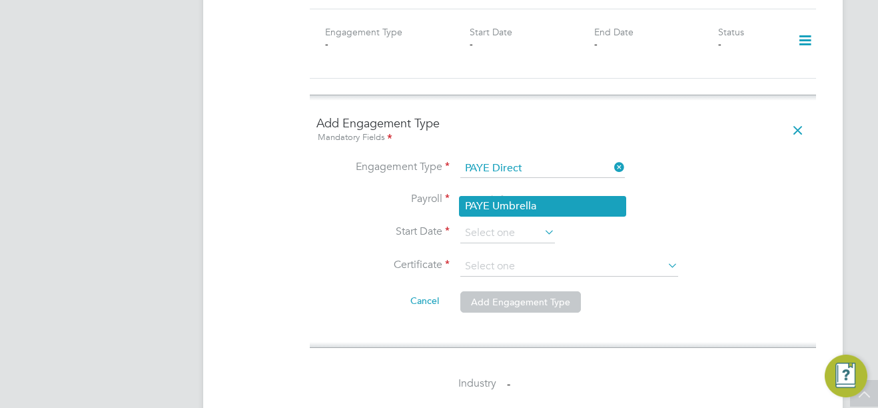
click at [508, 205] on li "PAYE Umbrella" at bounding box center [543, 206] width 166 height 19
type input "PAYE Umbrella"
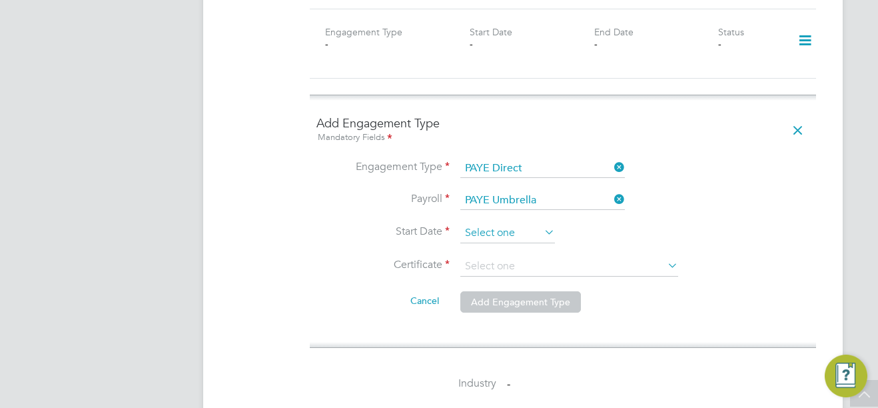
click at [504, 223] on input at bounding box center [507, 233] width 95 height 20
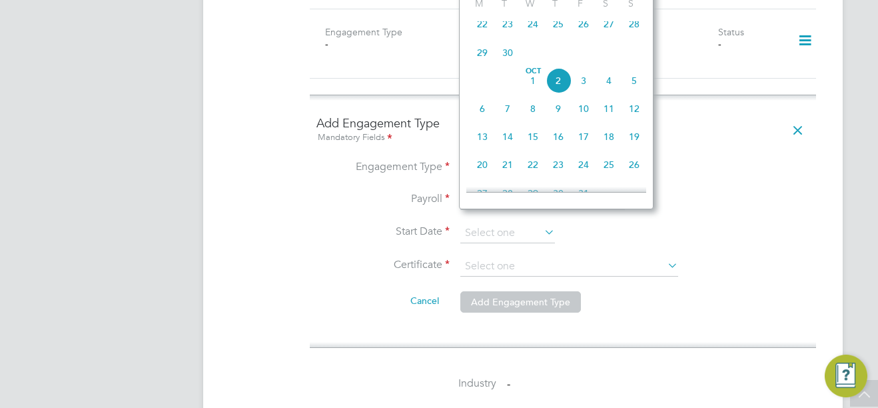
click at [556, 31] on span "25" at bounding box center [558, 23] width 25 height 25
type input "25 Sep 2025"
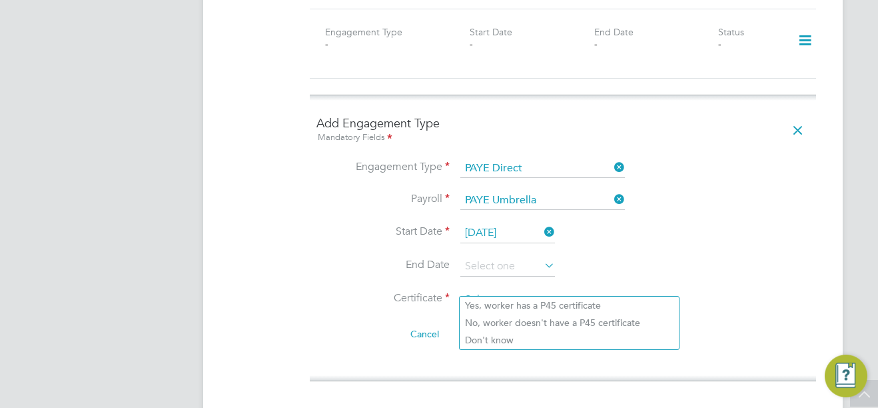
click at [588, 290] on input at bounding box center [569, 300] width 218 height 20
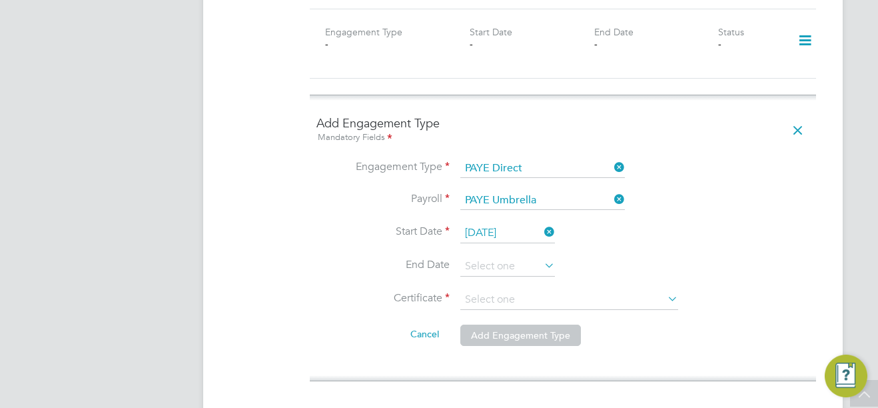
click at [546, 342] on li "Don't know" at bounding box center [569, 339] width 219 height 17
type input "Don't know"
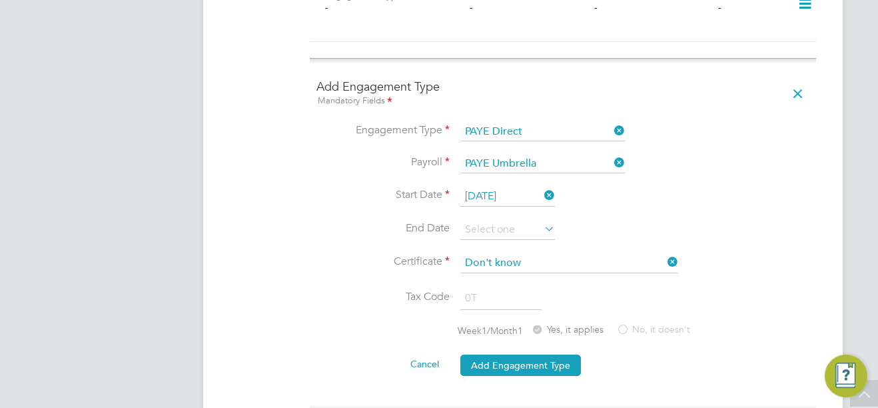
scroll to position [1000, 0]
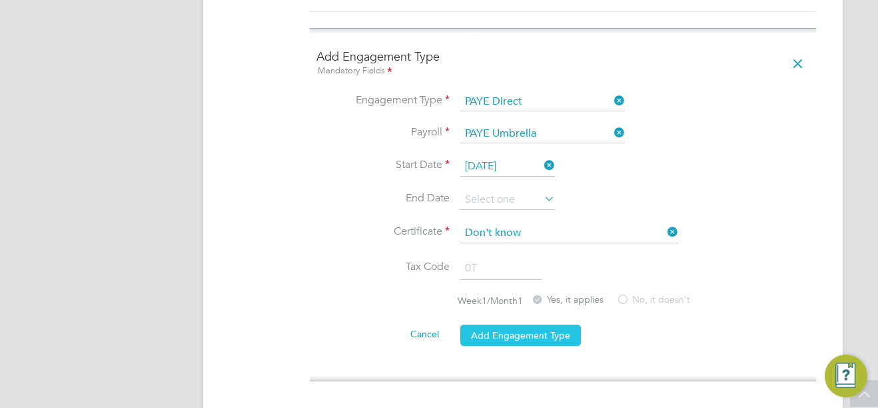
click at [551, 325] on button "Add Engagement Type" at bounding box center [520, 335] width 121 height 21
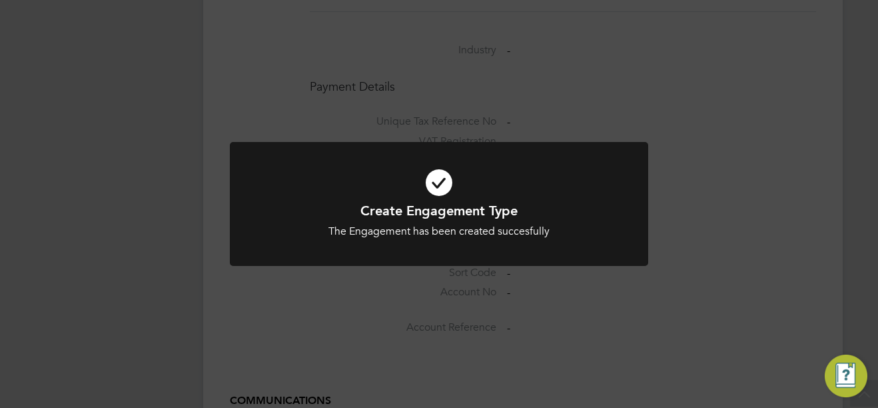
click at [809, 197] on div "Create Engagement Type The Engagement has been created succesfully Cancel Okay" at bounding box center [439, 204] width 878 height 408
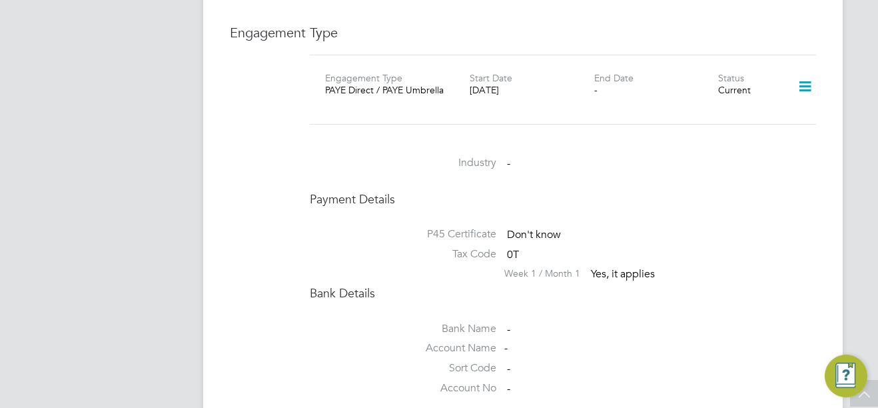
scroll to position [866, 0]
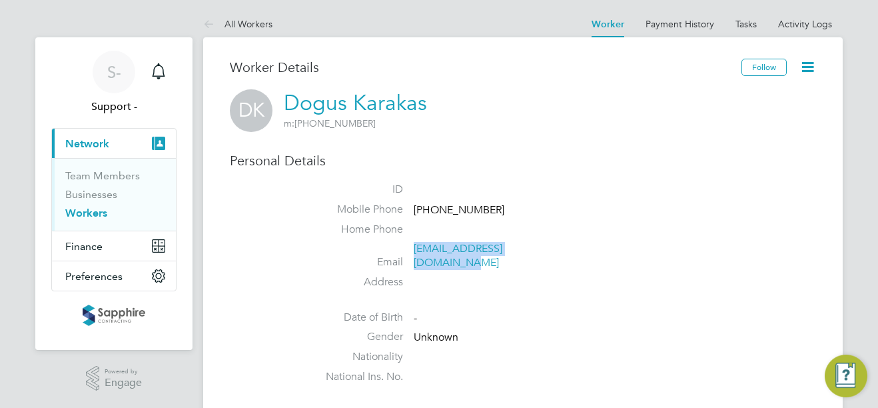
drag, startPoint x: 554, startPoint y: 248, endPoint x: 414, endPoint y: 257, distance: 140.9
click at [414, 257] on li "Email [EMAIL_ADDRESS][DOMAIN_NAME]" at bounding box center [563, 258] width 506 height 33
copy link "[EMAIL_ADDRESS][DOMAIN_NAME]"
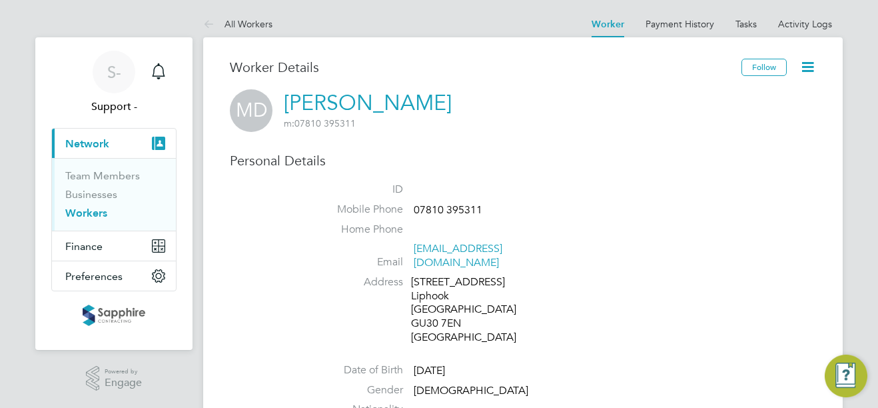
scroll to position [67, 0]
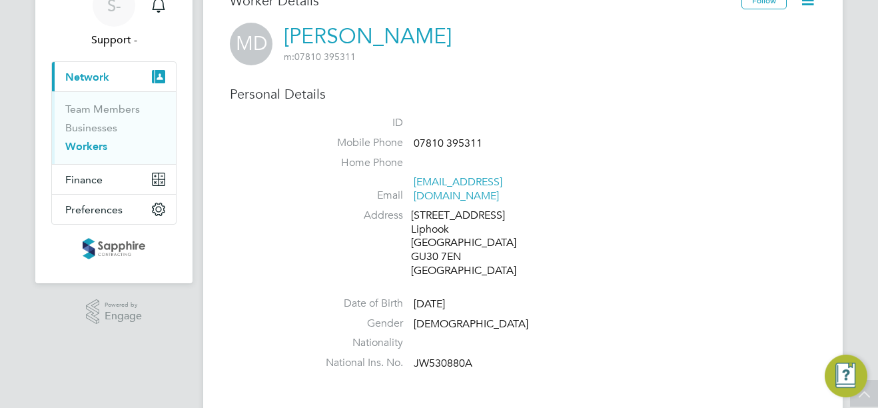
click at [446, 338] on li "Nationality" at bounding box center [563, 346] width 506 height 20
click at [441, 356] on span "JW530880A" at bounding box center [443, 362] width 59 height 13
copy span "JW530880A"
drag, startPoint x: 556, startPoint y: 183, endPoint x: 417, endPoint y: 186, distance: 139.3
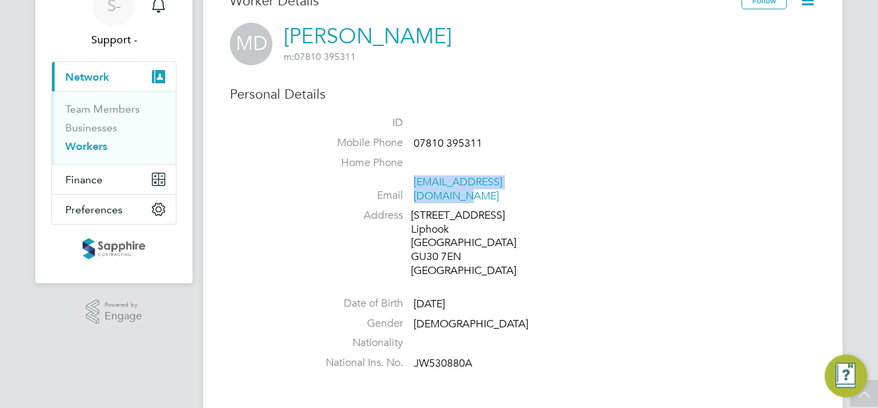
click at [417, 186] on li "Email [EMAIL_ADDRESS][DOMAIN_NAME]" at bounding box center [563, 191] width 506 height 33
copy link "[EMAIL_ADDRESS][DOMAIN_NAME]"
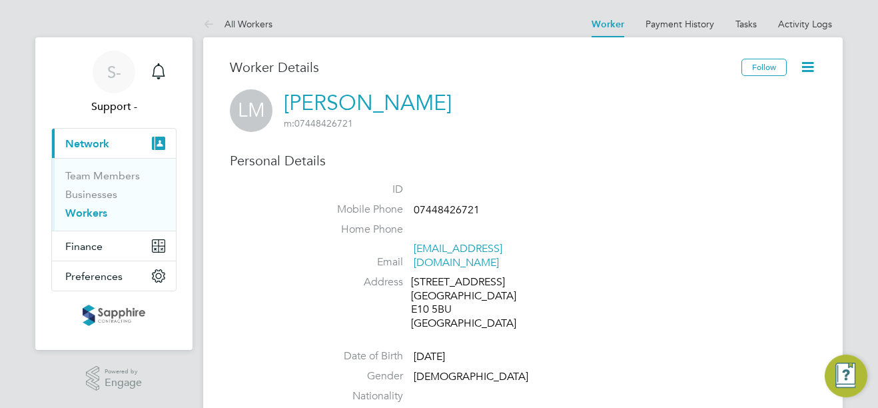
scroll to position [67, 0]
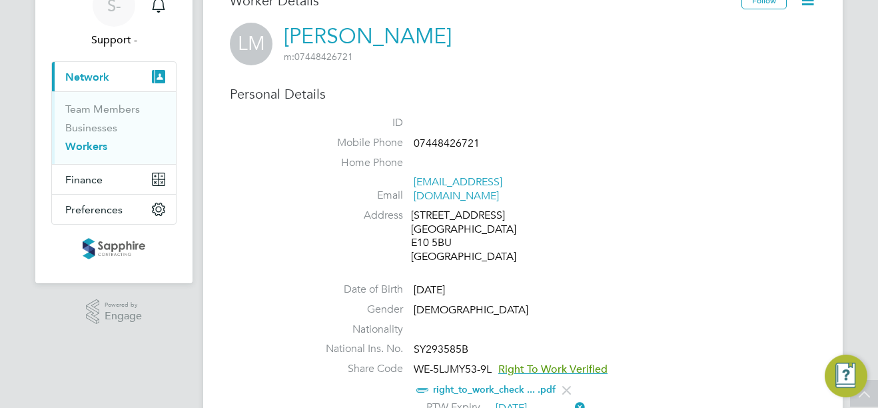
click at [458, 343] on span "SY293585B" at bounding box center [441, 349] width 55 height 13
click at [442, 343] on span "SY293585B" at bounding box center [441, 349] width 55 height 13
copy span "SY293585B"
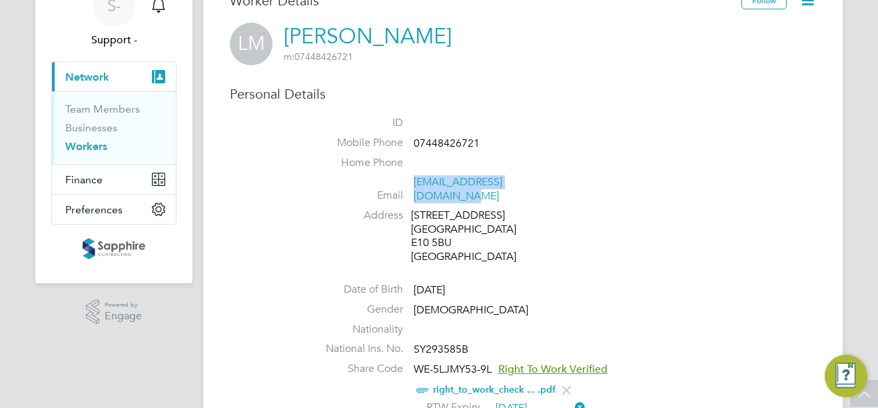
drag, startPoint x: 554, startPoint y: 184, endPoint x: 413, endPoint y: 189, distance: 140.7
click at [413, 189] on li "Email [EMAIL_ADDRESS][DOMAIN_NAME]" at bounding box center [563, 191] width 506 height 33
copy link "[EMAIL_ADDRESS][DOMAIN_NAME]"
